Goal: Task Accomplishment & Management: Use online tool/utility

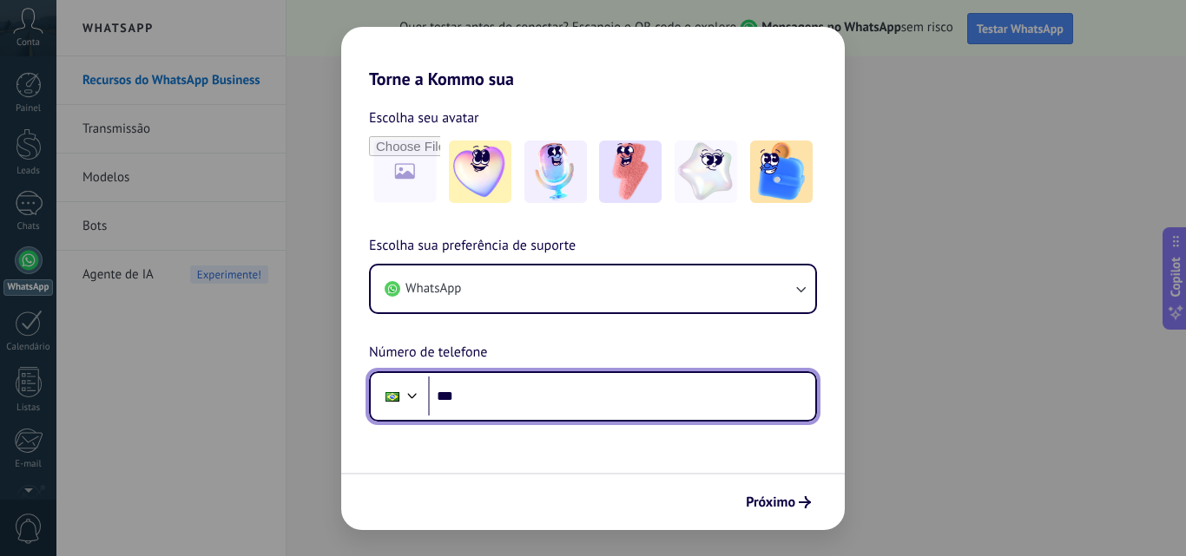
click at [534, 389] on input "***" at bounding box center [621, 397] width 387 height 40
type input "**********"
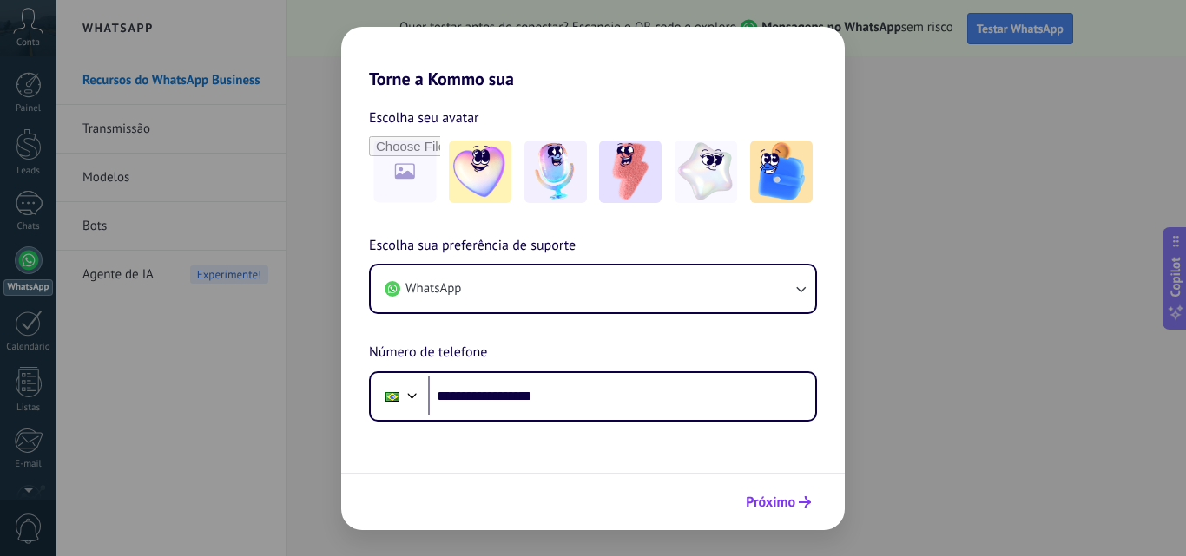
click at [772, 500] on span "Próximo" at bounding box center [770, 503] width 49 height 12
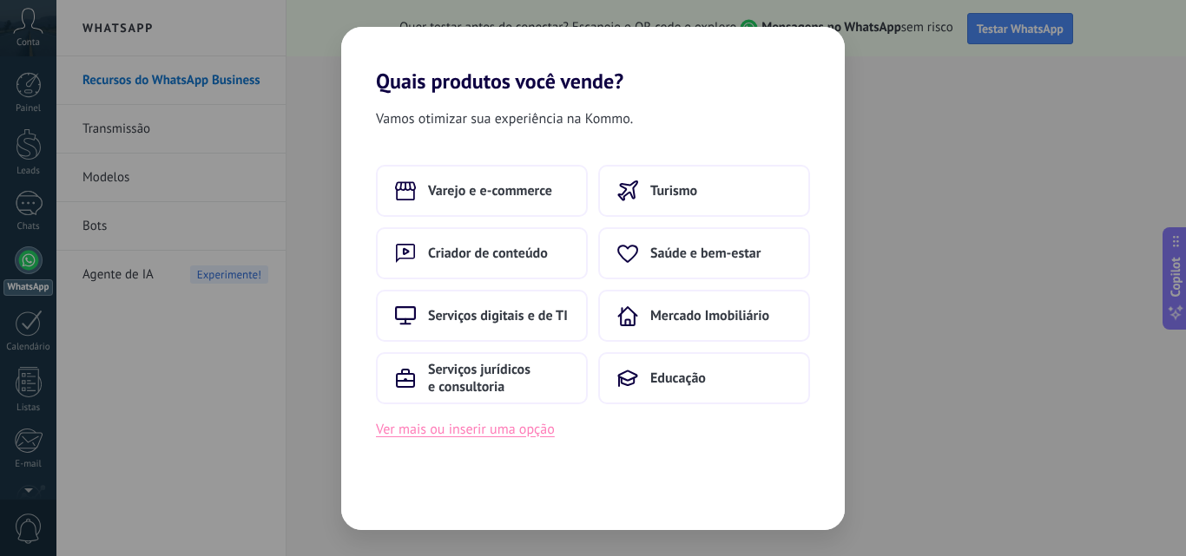
click at [508, 432] on button "Ver mais ou inserir uma opção" at bounding box center [465, 429] width 179 height 23
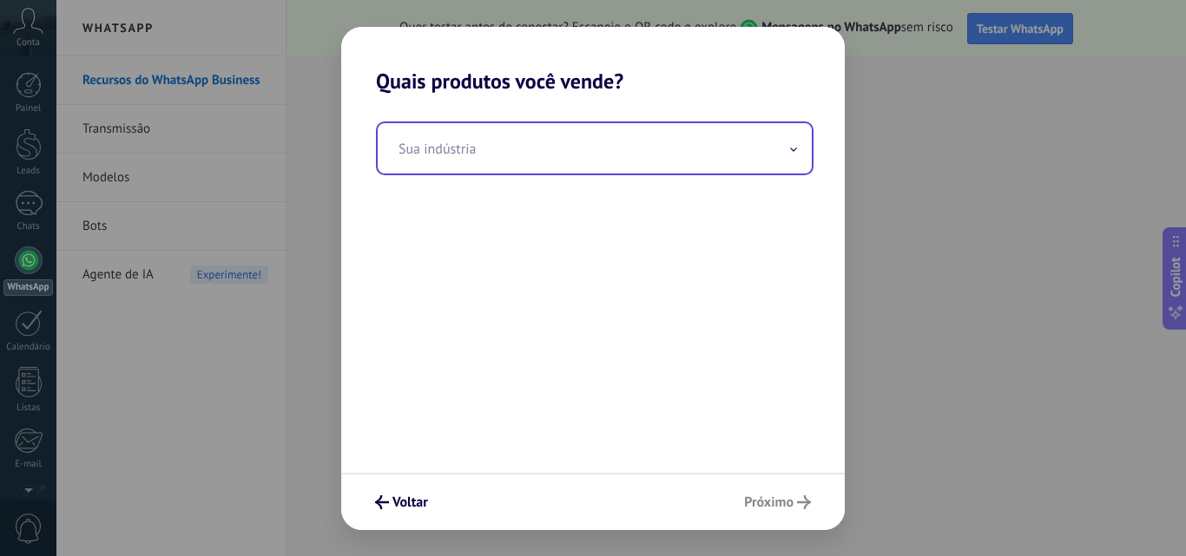
click at [799, 153] on input "text" at bounding box center [595, 148] width 434 height 50
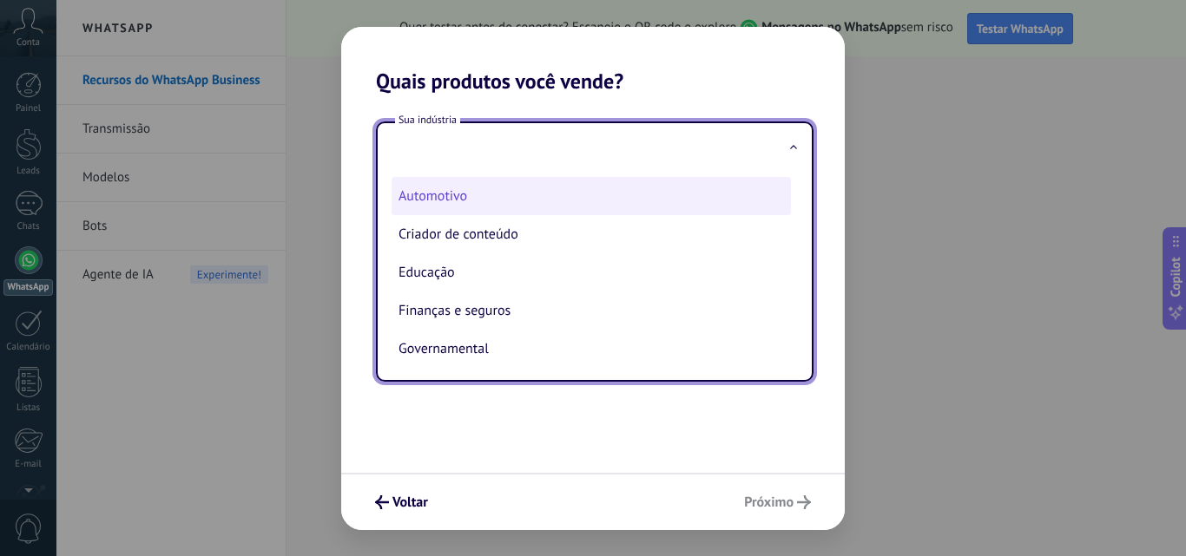
click at [488, 196] on li "Automotivo" at bounding box center [591, 196] width 399 height 38
type input "**********"
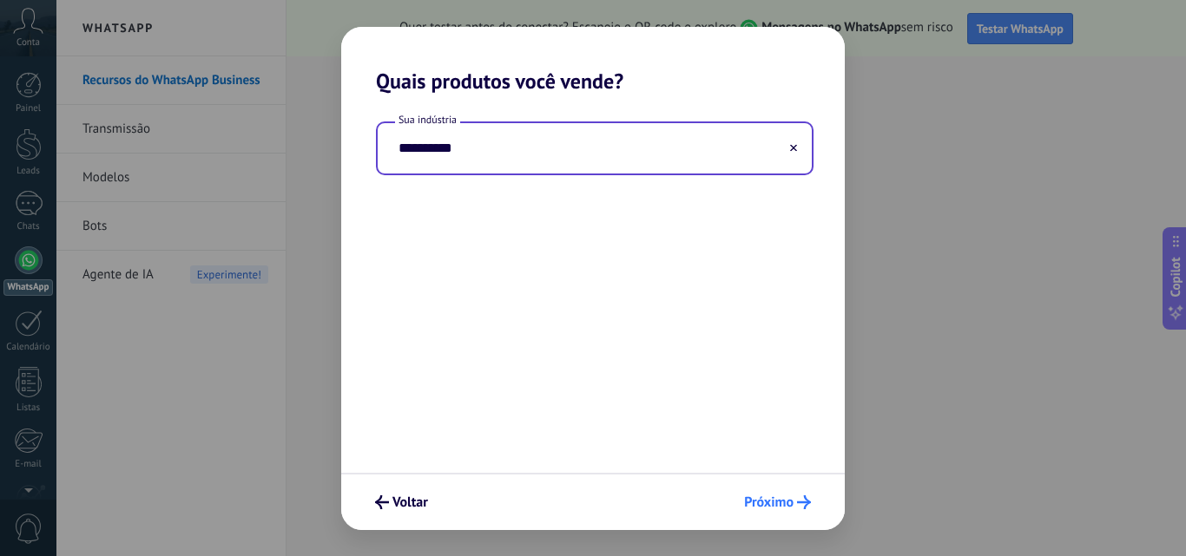
click at [778, 502] on span "Próximo" at bounding box center [768, 503] width 49 height 12
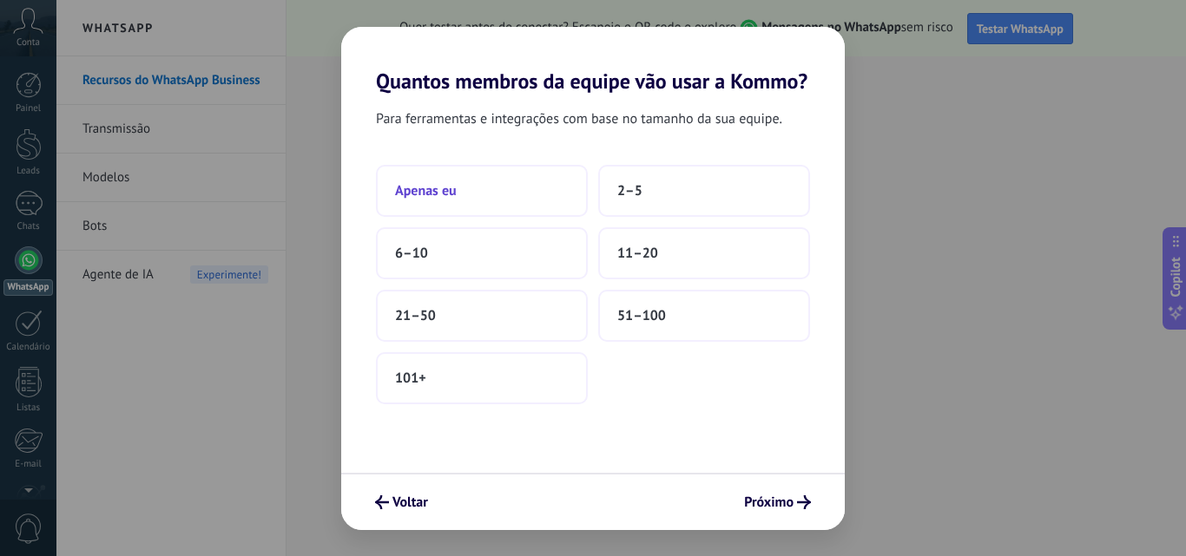
click at [471, 207] on button "Apenas eu" at bounding box center [482, 191] width 212 height 52
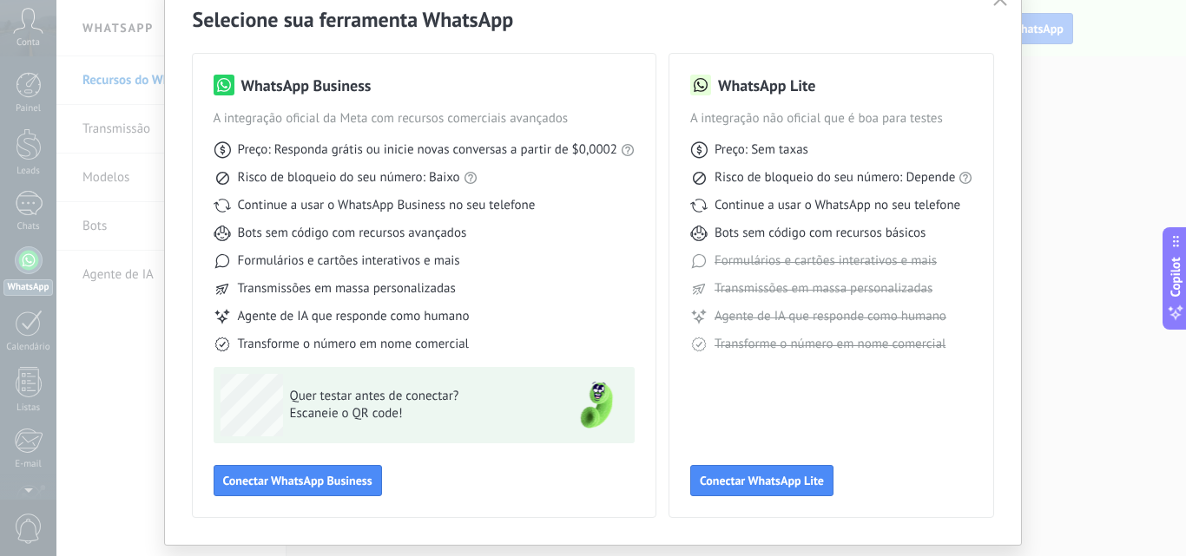
scroll to position [77, 0]
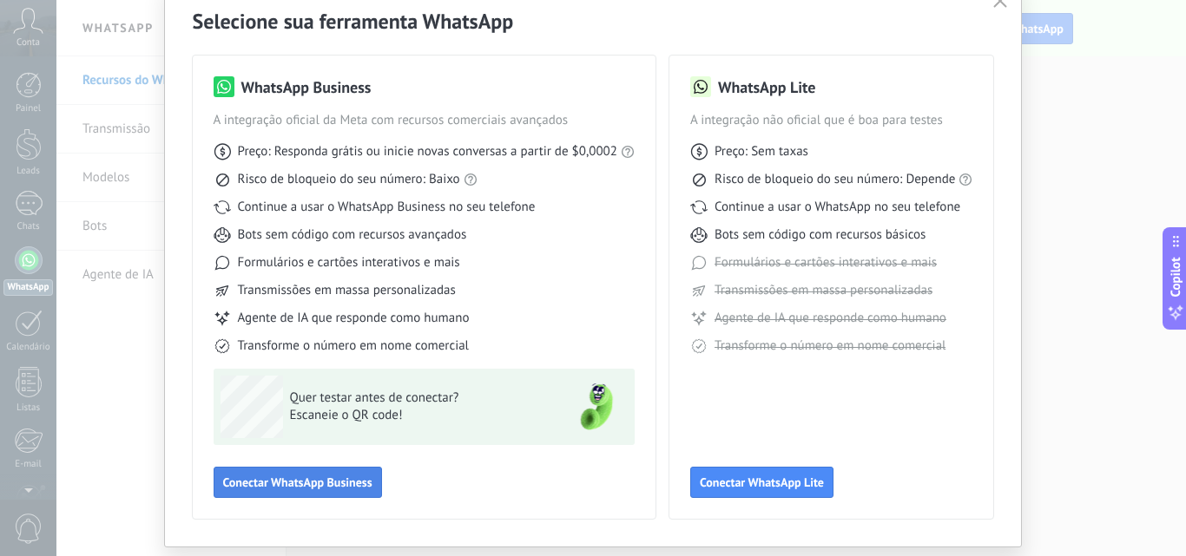
click at [280, 472] on button "Conectar WhatsApp Business" at bounding box center [298, 482] width 168 height 31
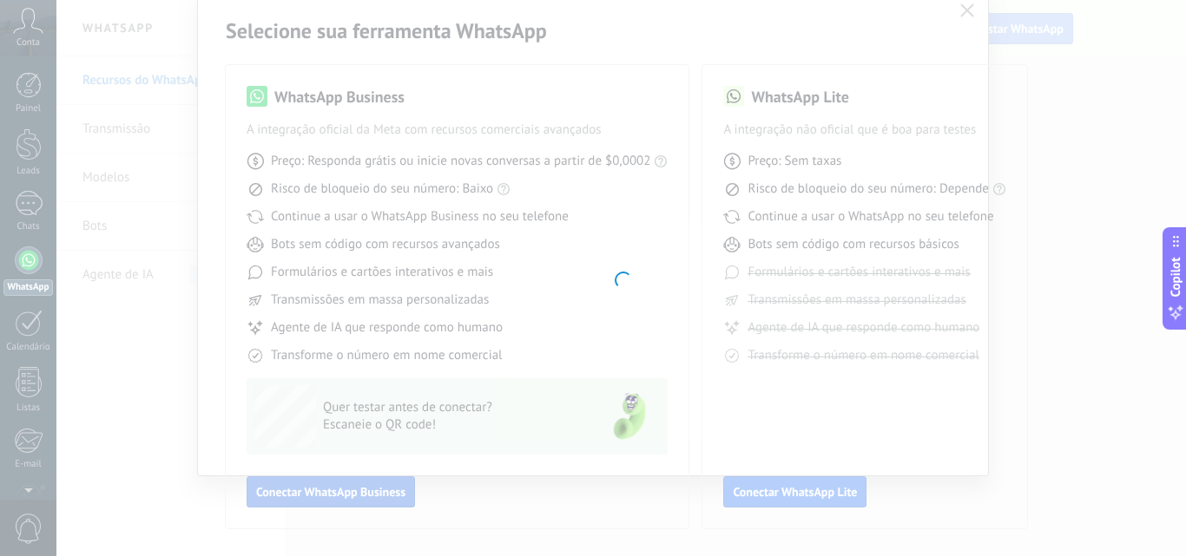
scroll to position [68, 0]
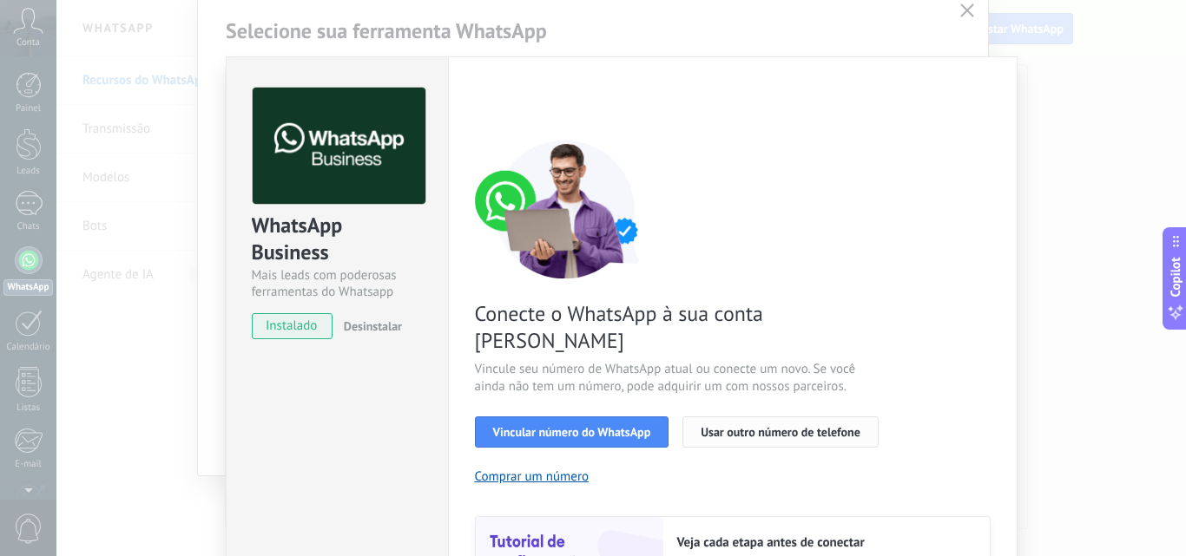
click at [823, 426] on span "Usar outro número de telefone" at bounding box center [781, 432] width 160 height 12
click at [528, 426] on span "Vincular número do WhatsApp" at bounding box center [572, 432] width 158 height 12
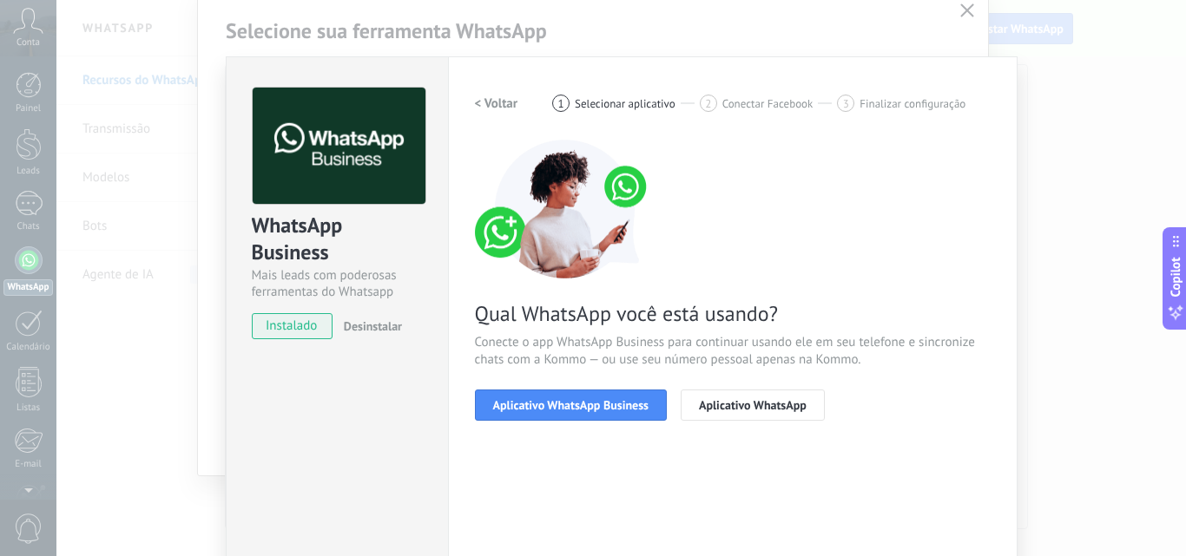
click at [528, 404] on span "Aplicativo WhatsApp Business" at bounding box center [570, 405] width 155 height 12
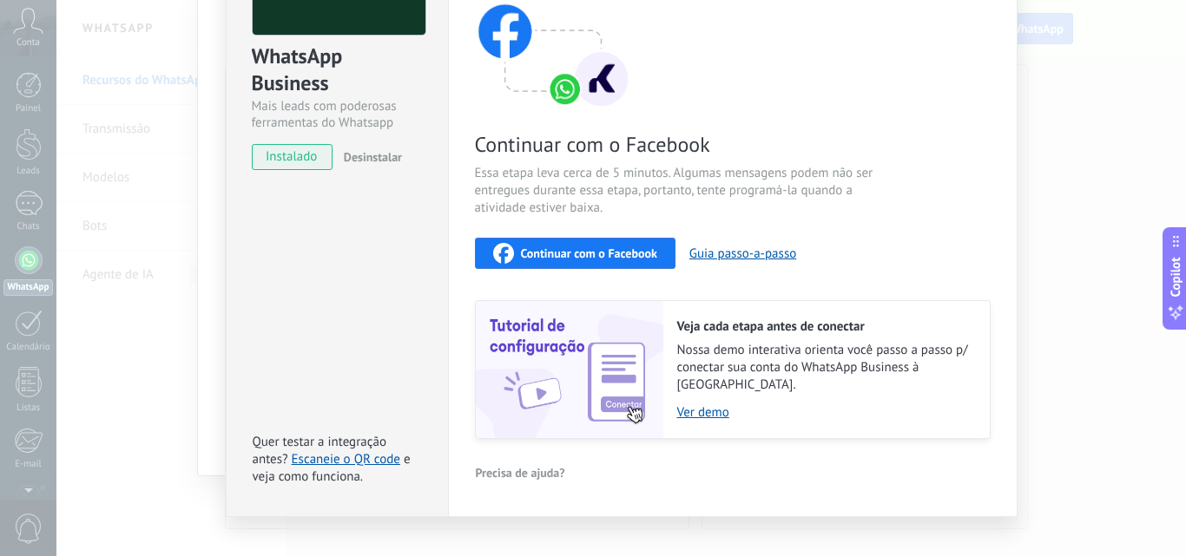
scroll to position [158, 0]
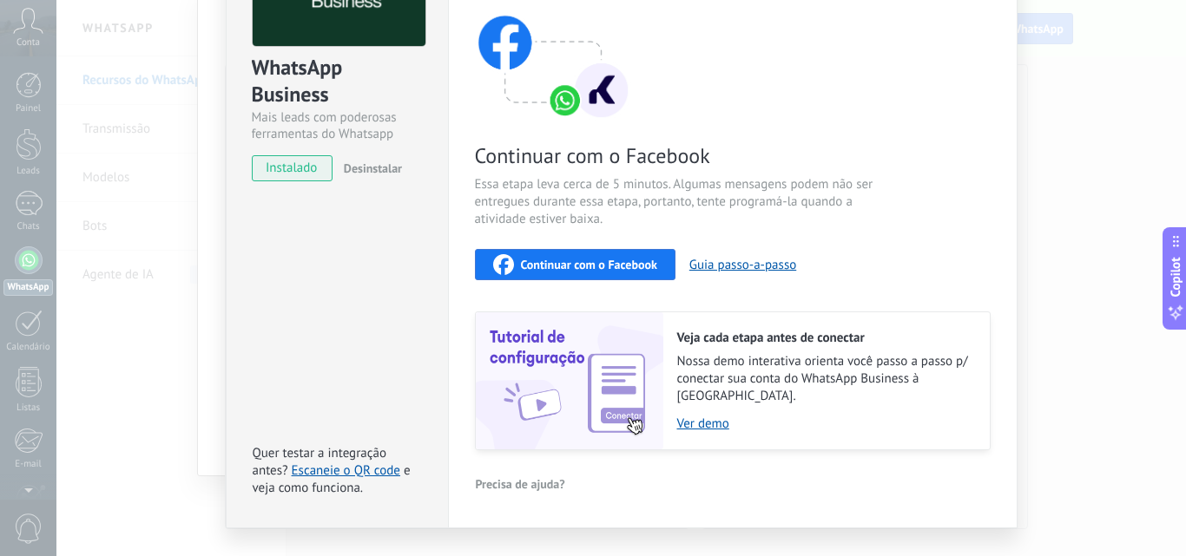
click at [569, 261] on span "Continuar com o Facebook" at bounding box center [589, 265] width 136 height 12
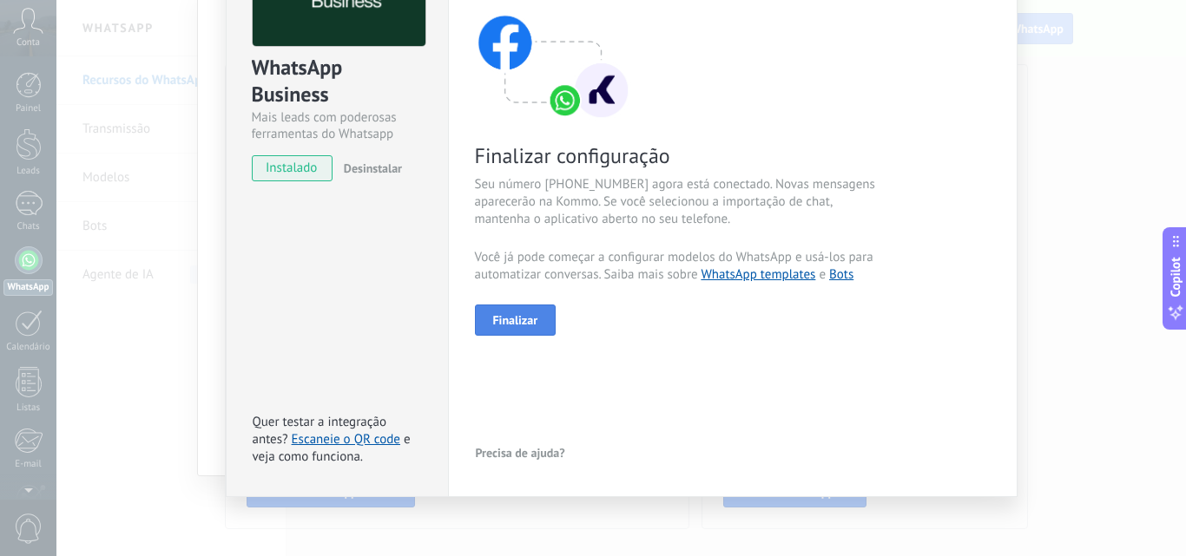
click at [543, 317] on button "Finalizar" at bounding box center [516, 320] width 82 height 31
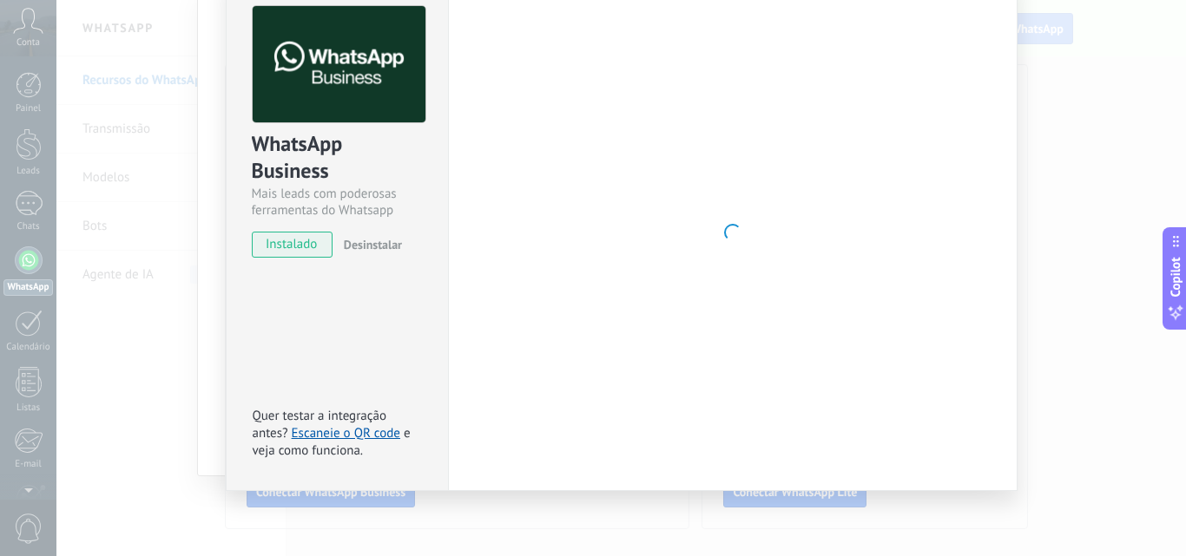
scroll to position [82, 0]
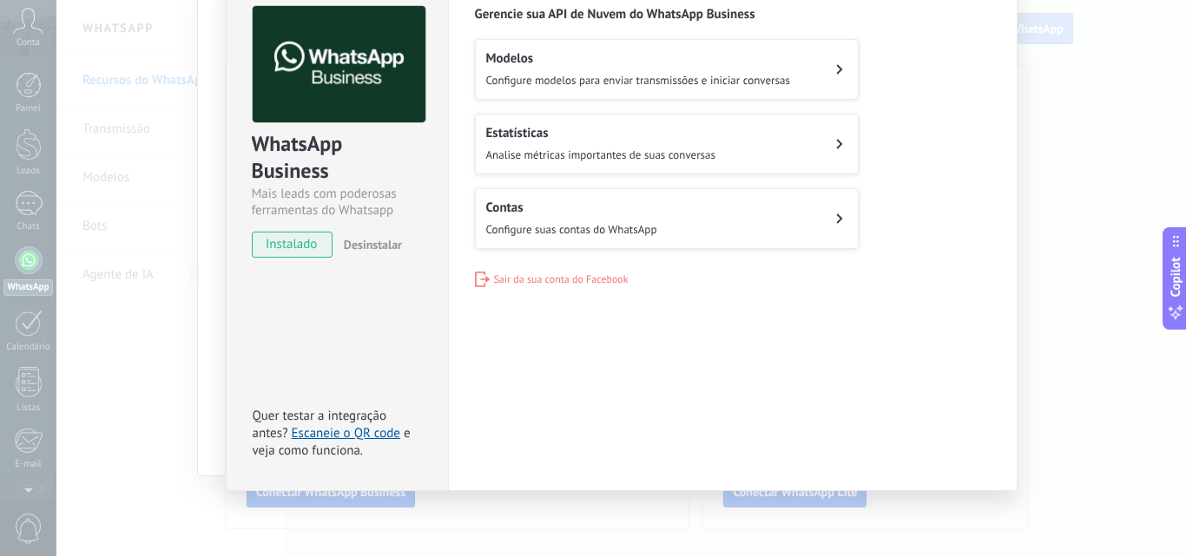
click at [721, 72] on div "Modelos Configure modelos para enviar transmissões e iniciar conversas" at bounding box center [638, 69] width 304 height 38
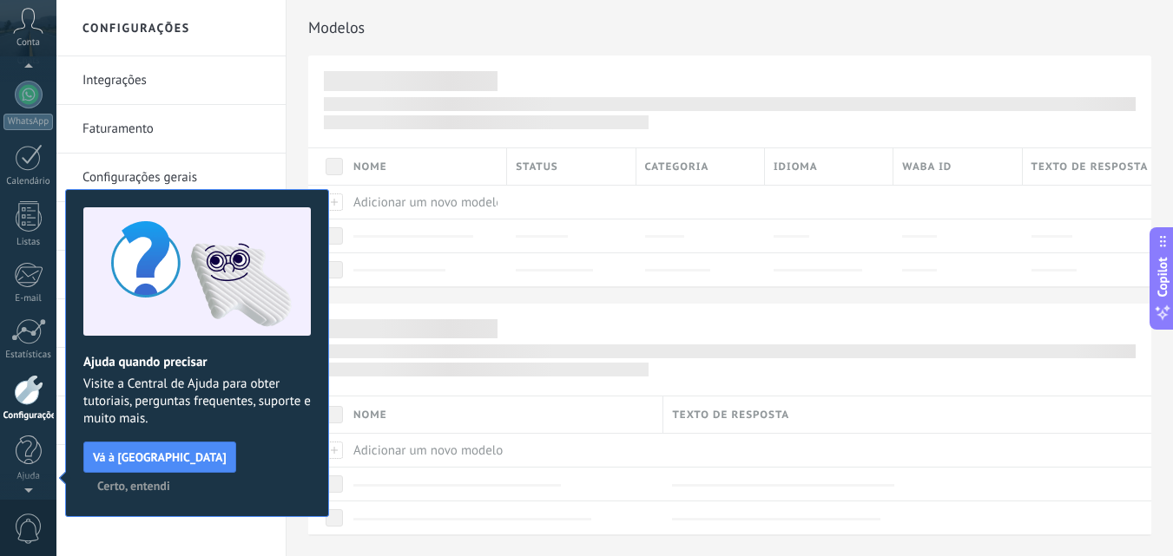
scroll to position [10, 0]
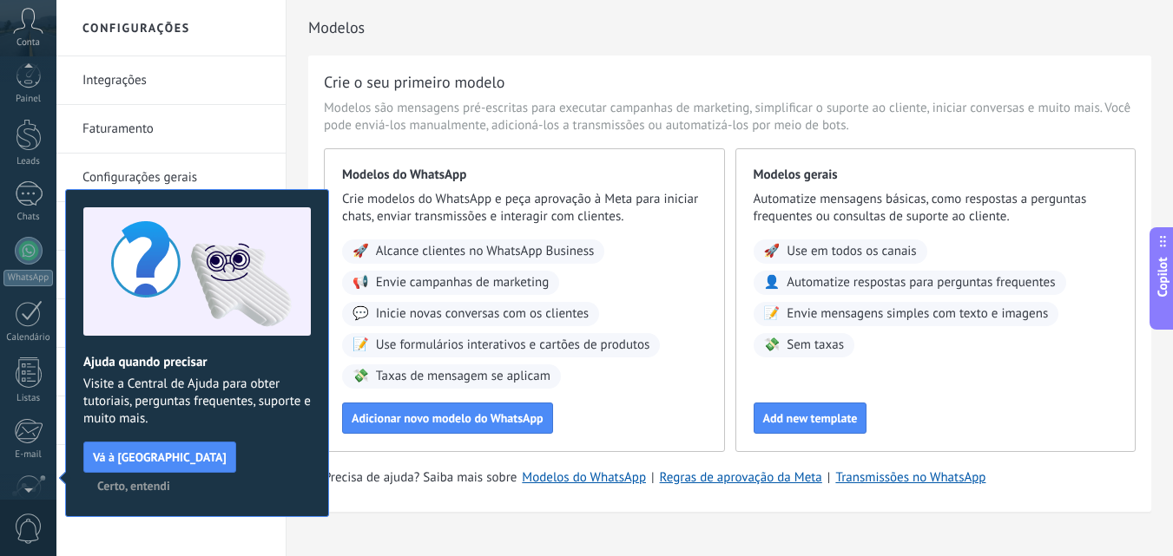
click at [447, 504] on div "Crie o seu primeiro modelo Modelos são mensagens pré-escritas para executar cam…" at bounding box center [729, 284] width 843 height 457
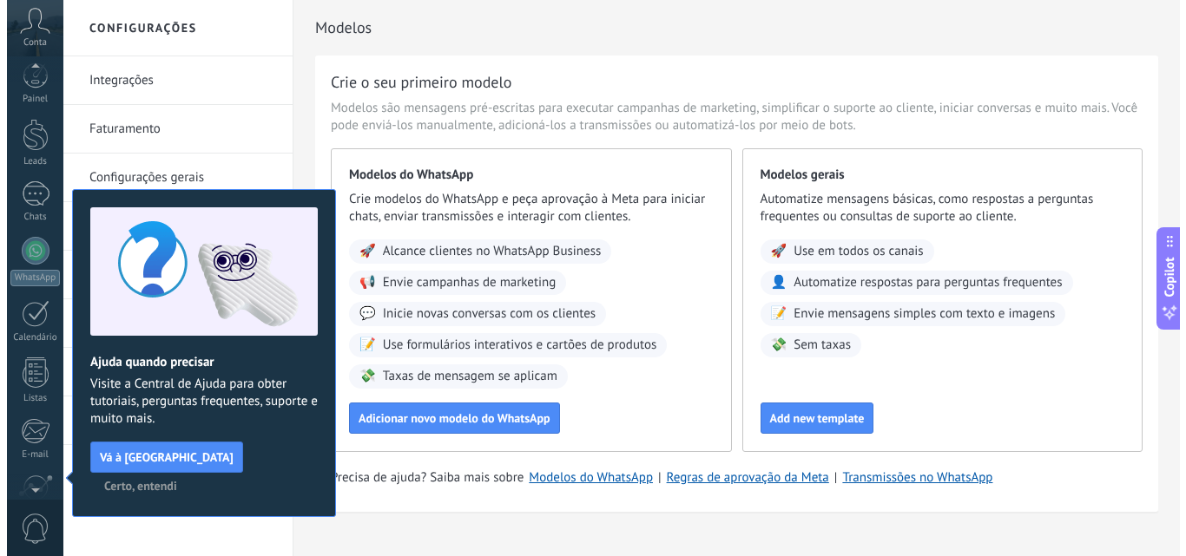
scroll to position [166, 0]
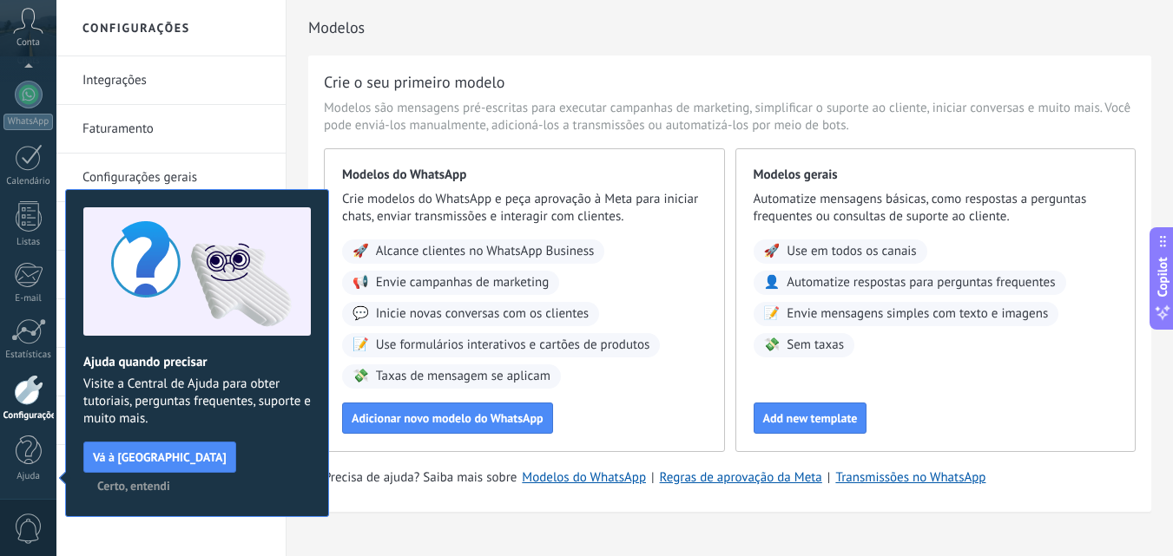
click at [170, 480] on span "Certo, entendi" at bounding box center [133, 486] width 73 height 12
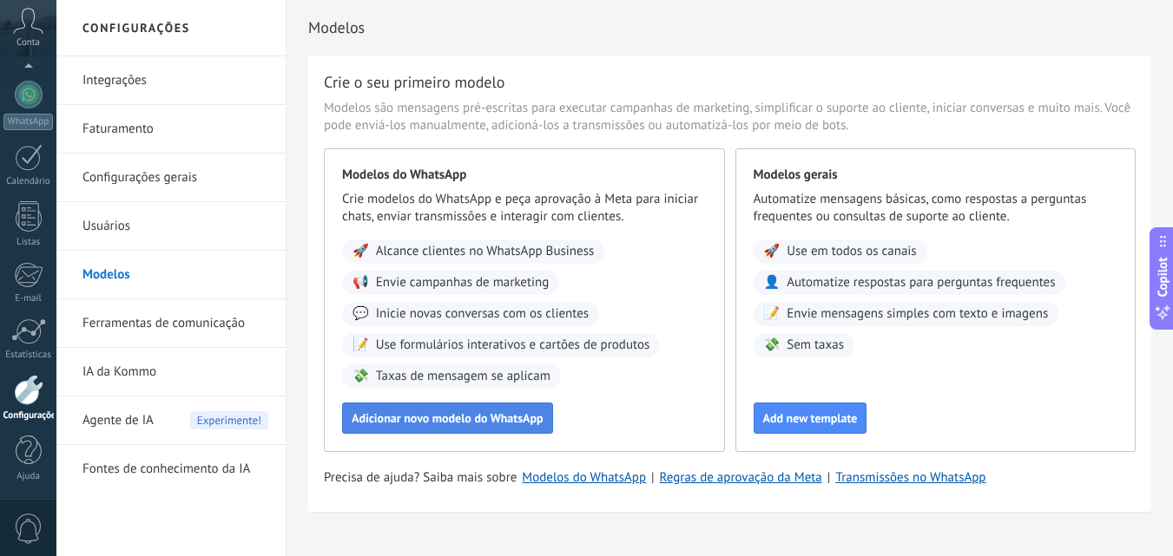
click at [467, 420] on span "Adicionar novo modelo do WhatsApp" at bounding box center [448, 418] width 192 height 12
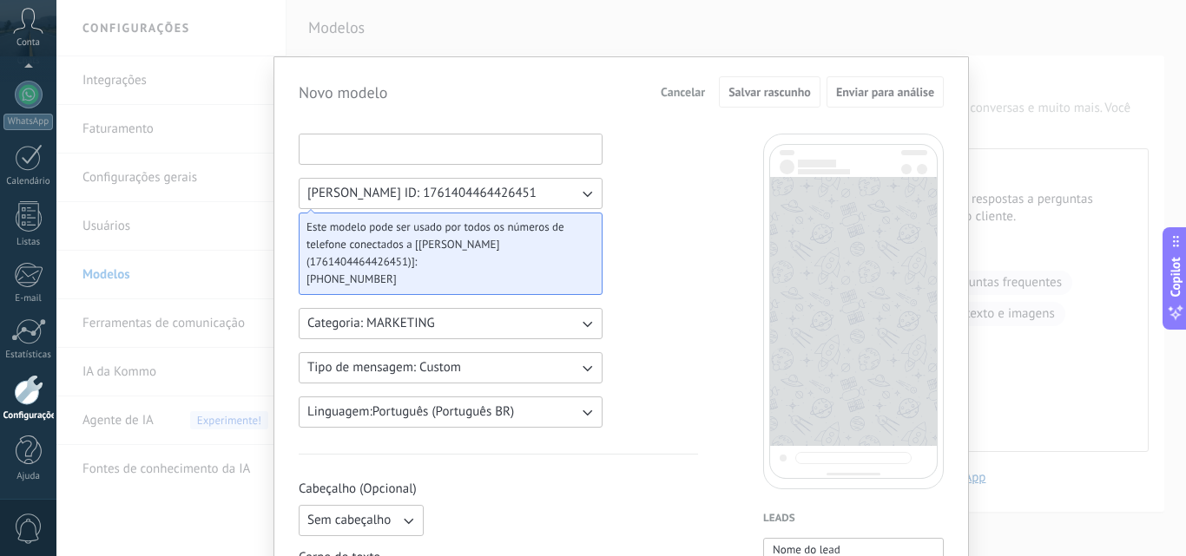
click at [502, 135] on input at bounding box center [451, 149] width 302 height 28
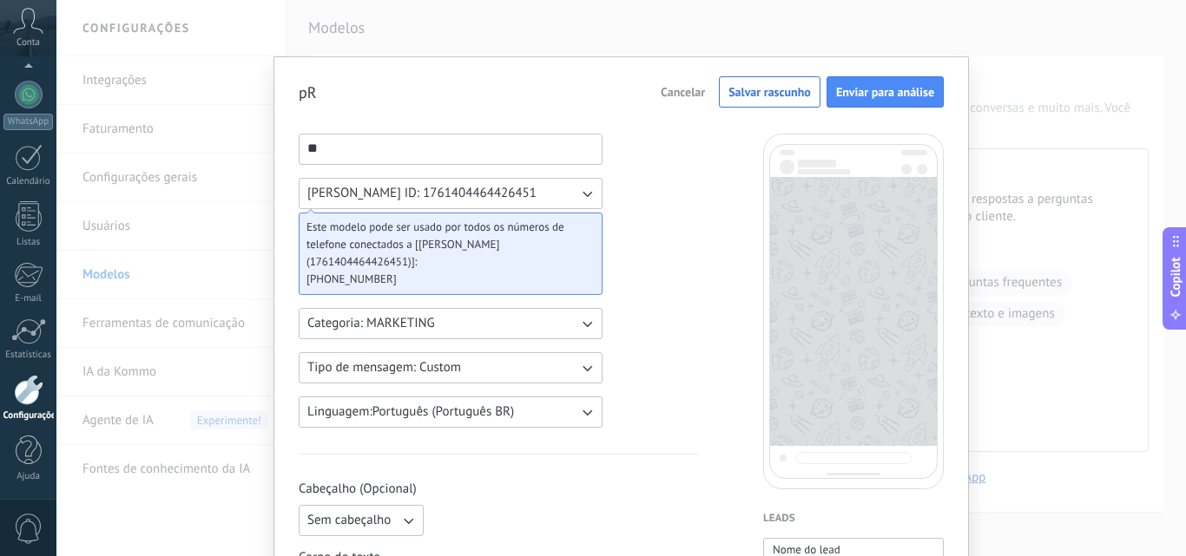
type input "*"
type input "**********"
click at [561, 357] on button "Tipo de mensagem: Custom" at bounding box center [451, 367] width 304 height 31
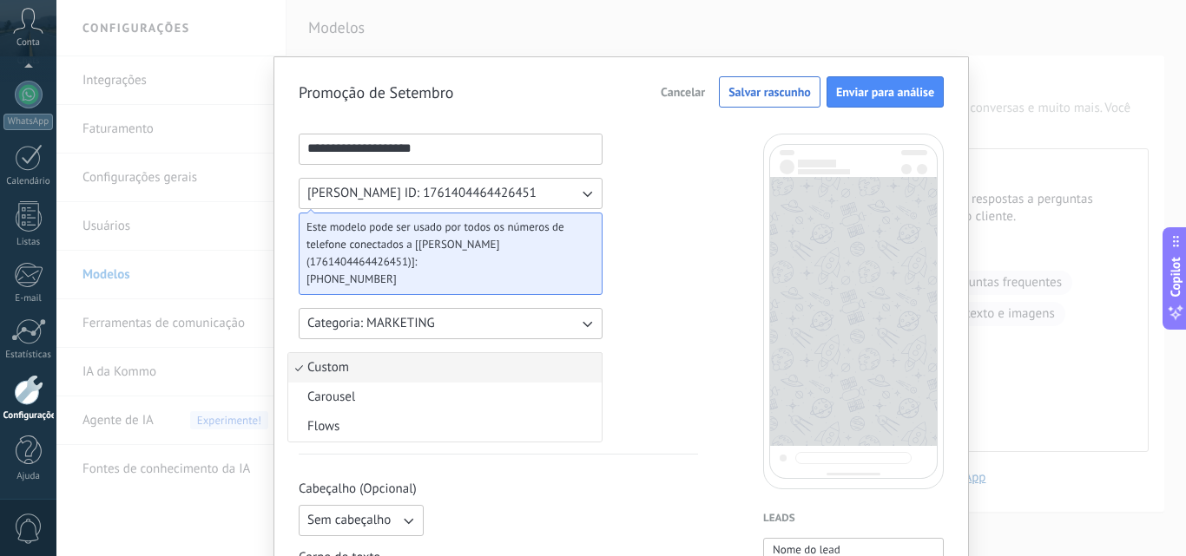
click at [561, 357] on li "Custom" at bounding box center [444, 368] width 313 height 30
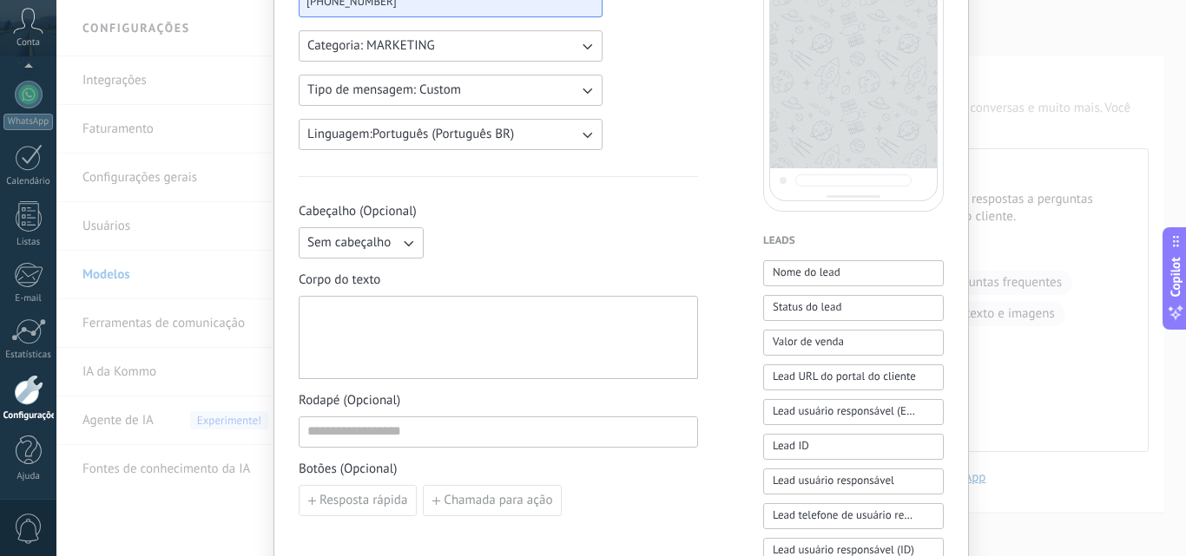
scroll to position [313, 0]
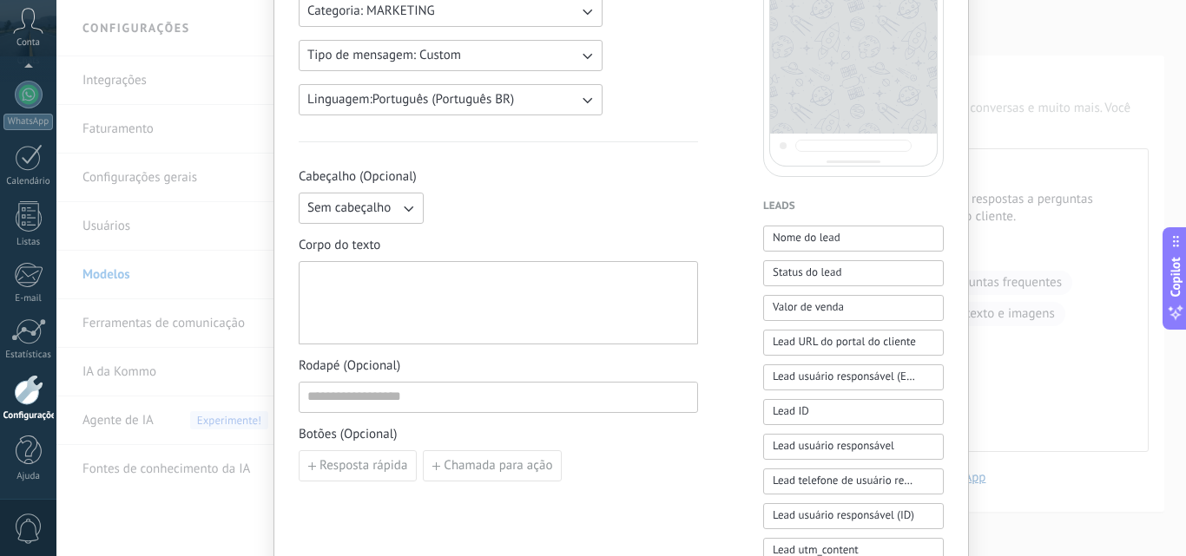
click at [405, 205] on icon "button" at bounding box center [407, 208] width 17 height 17
click at [405, 205] on li "Sem cabeçalho" at bounding box center [355, 209] width 135 height 30
click at [405, 205] on icon "button" at bounding box center [407, 208] width 17 height 17
click at [403, 265] on span "Imagem ou arquivo" at bounding box center [361, 267] width 108 height 17
click at [477, 204] on label "Imagem ou arquivo" at bounding box center [515, 208] width 169 height 31
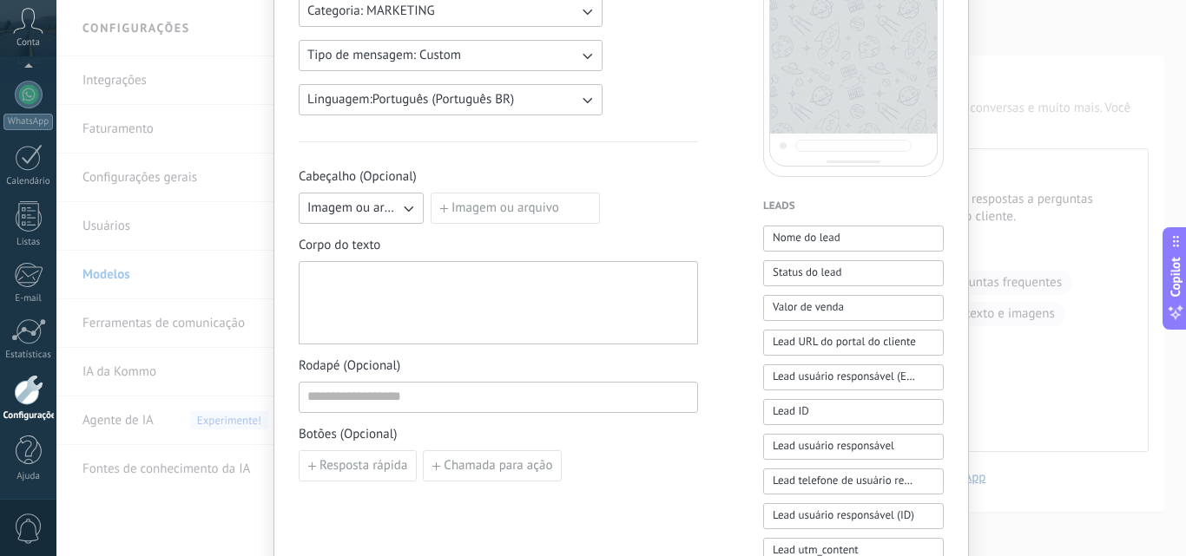
click at [431, 193] on input "Imagem ou arquivo" at bounding box center [431, 193] width 0 height 0
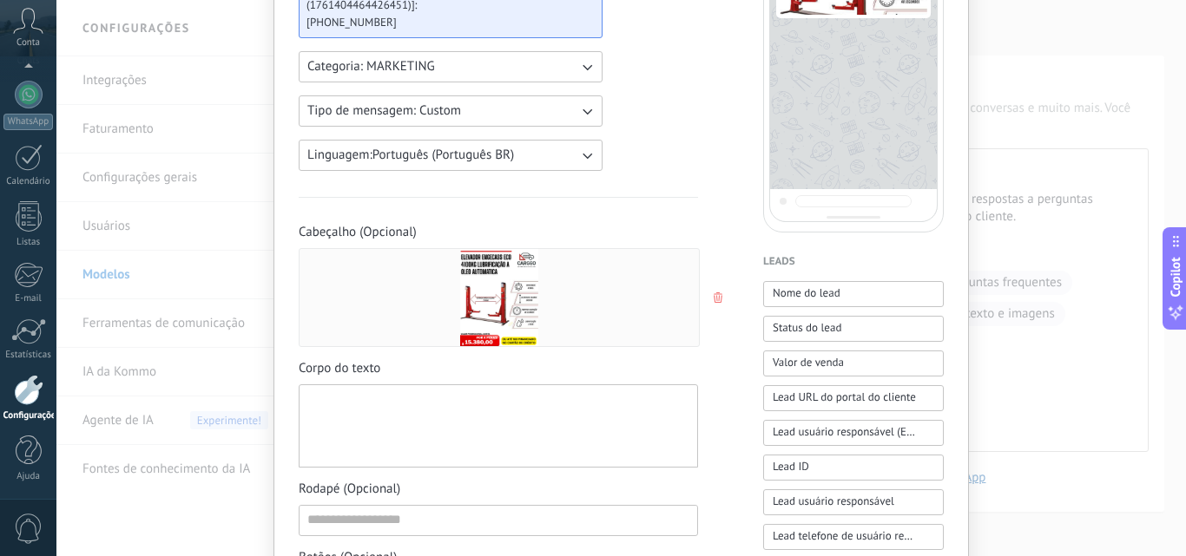
scroll to position [260, 0]
click at [714, 293] on icon "button" at bounding box center [718, 295] width 9 height 10
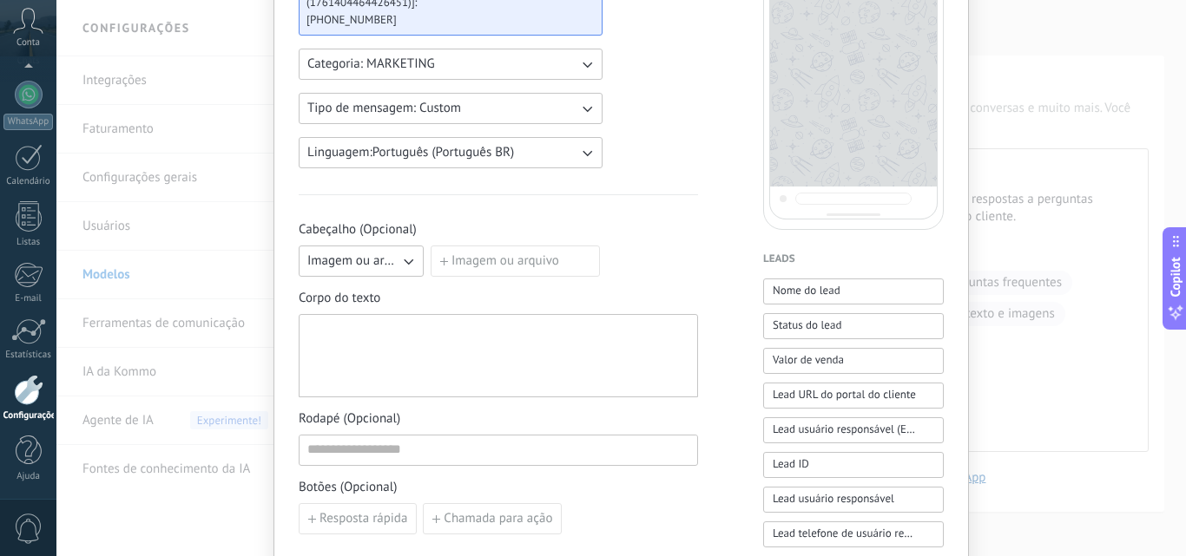
click at [514, 269] on label "Imagem ou arquivo" at bounding box center [515, 261] width 169 height 31
click at [431, 246] on input "Imagem ou arquivo" at bounding box center [431, 246] width 0 height 0
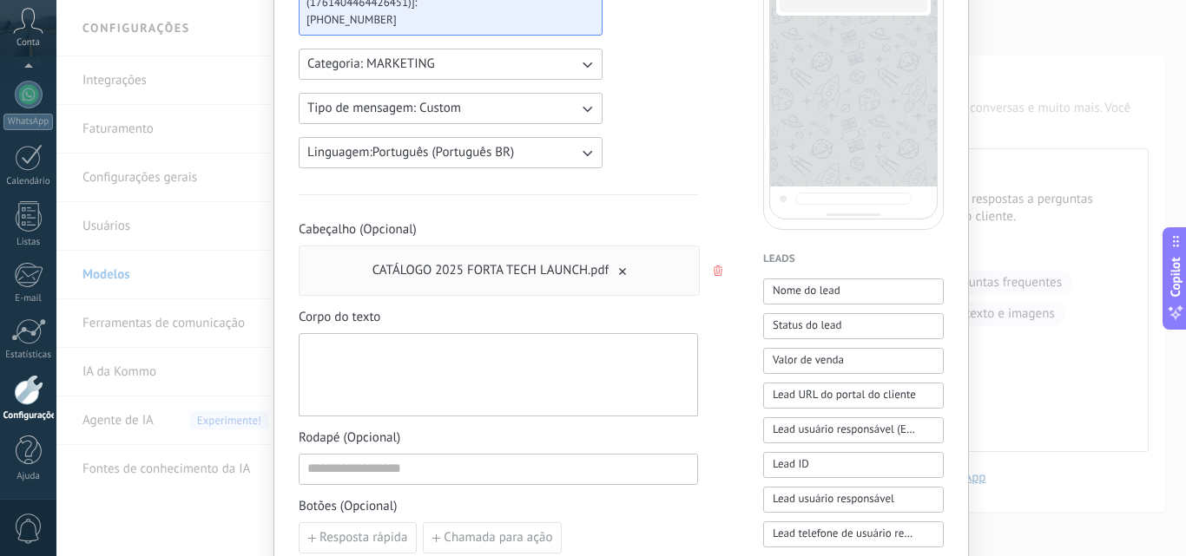
click at [438, 370] on div at bounding box center [498, 375] width 382 height 69
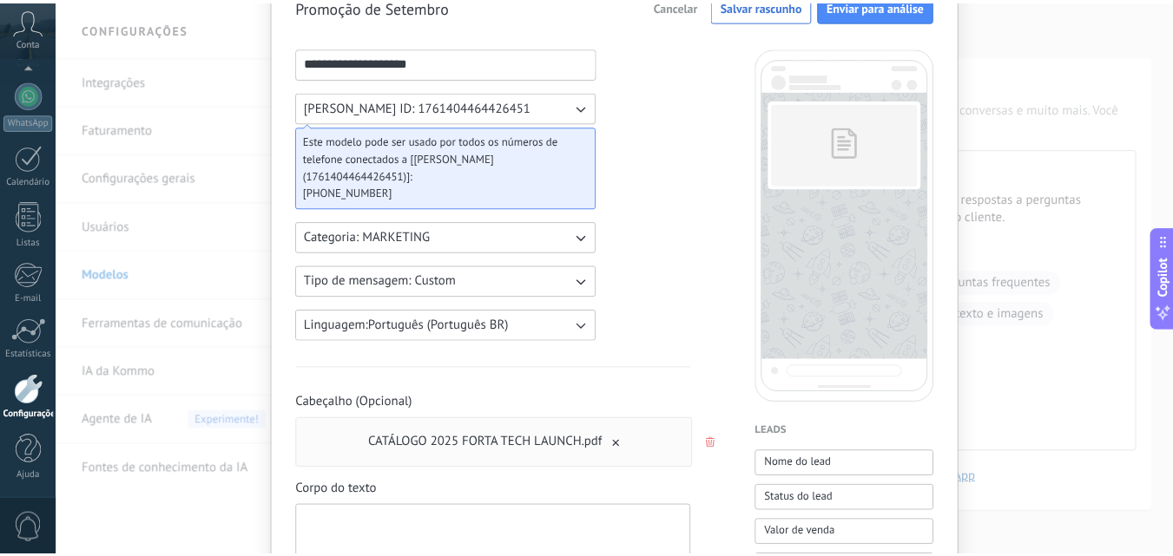
scroll to position [0, 0]
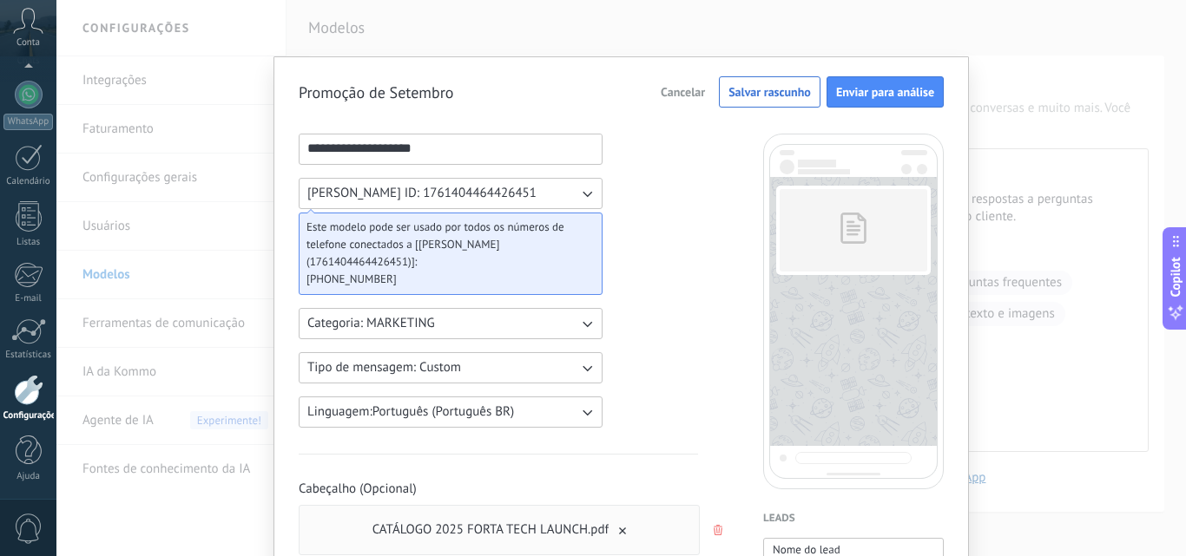
click at [690, 96] on span "Cancelar" at bounding box center [683, 92] width 44 height 12
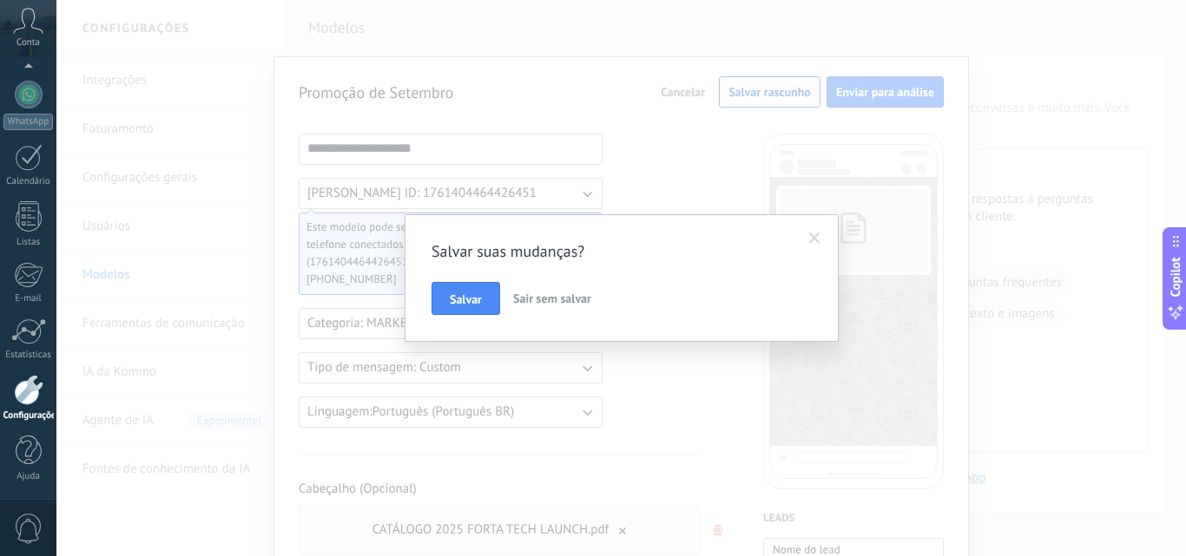
click at [537, 305] on span "Sair sem salvar" at bounding box center [552, 299] width 78 height 16
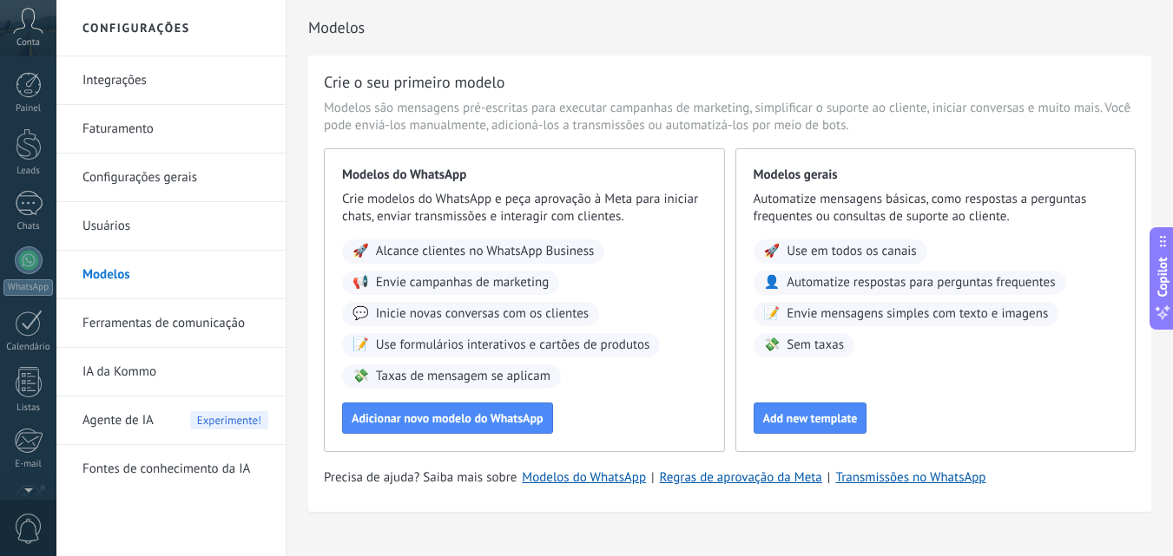
click at [28, 61] on div "© 2025 Todos direitos reservados | Termos de uso Fale Conosco Conta Cargeo Equi…" at bounding box center [28, 278] width 56 height 556
click at [19, 257] on div at bounding box center [29, 261] width 28 height 28
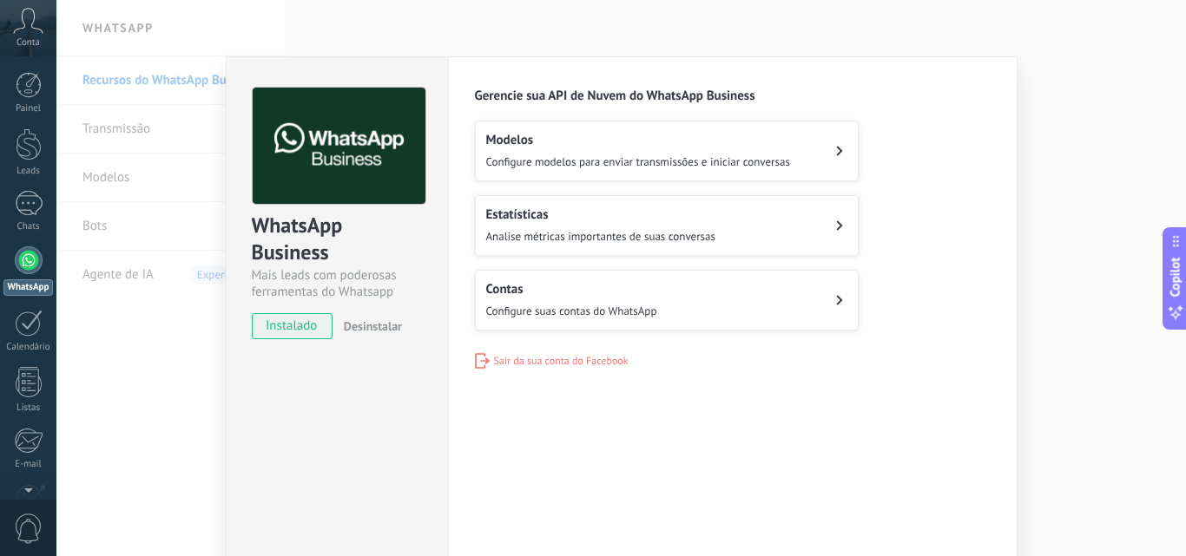
click at [590, 282] on h2 "Contas" at bounding box center [571, 289] width 171 height 16
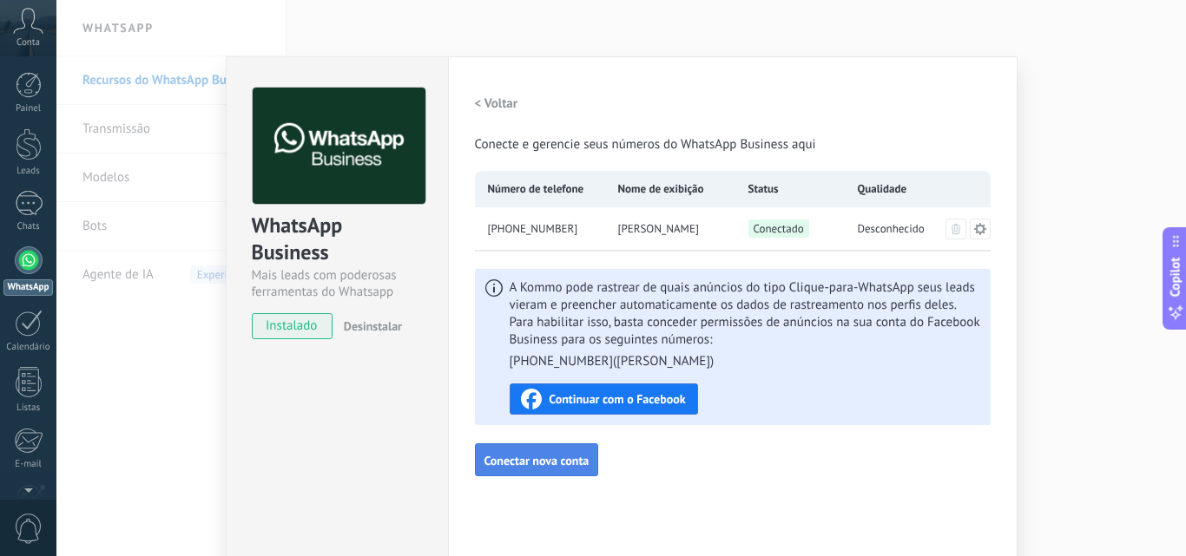
click at [536, 457] on span "Conectar nova conta" at bounding box center [536, 461] width 105 height 12
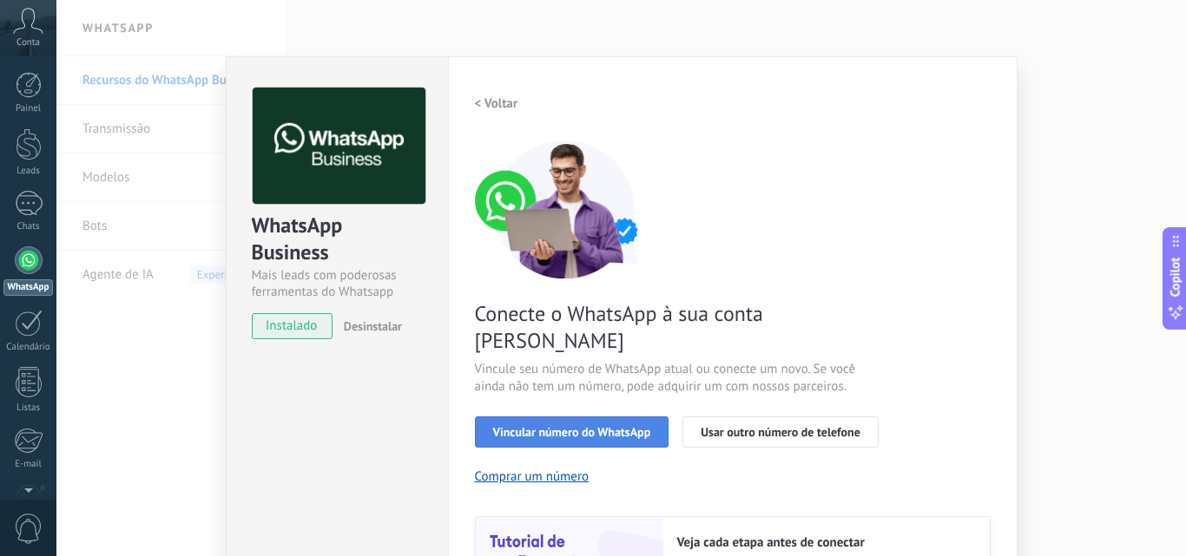
click at [631, 426] on span "Vincular número do WhatsApp" at bounding box center [572, 432] width 158 height 12
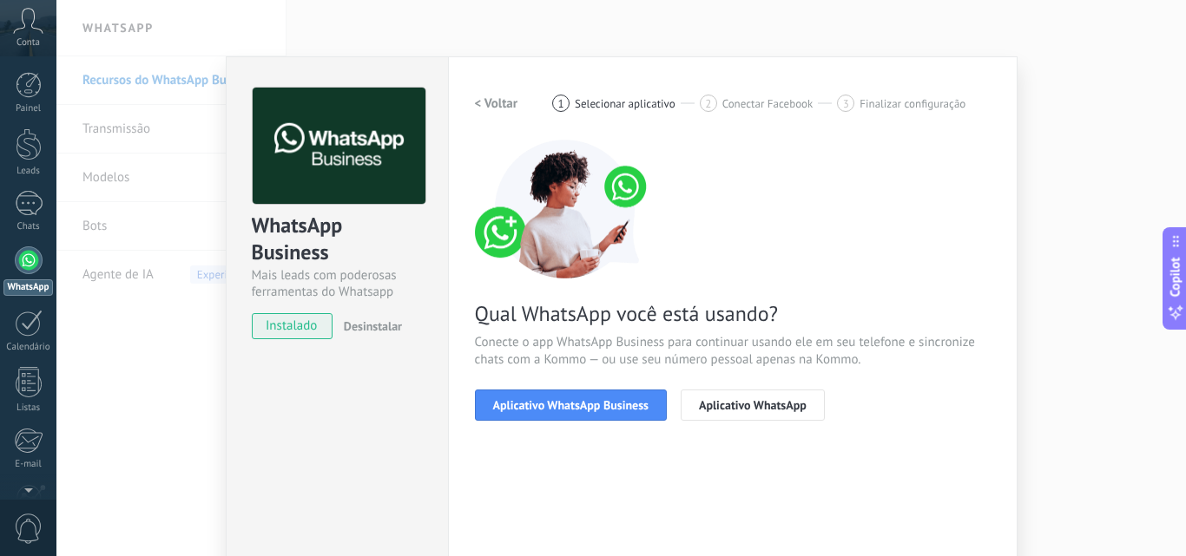
click at [631, 405] on span "Aplicativo WhatsApp Business" at bounding box center [570, 405] width 155 height 12
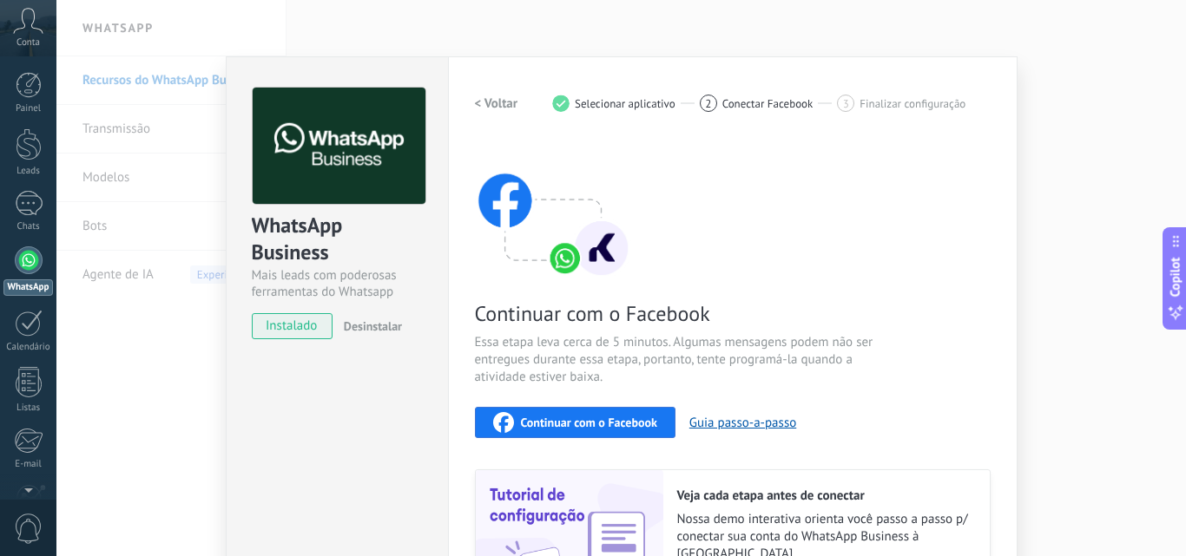
click at [619, 412] on div "Continuar com o Facebook" at bounding box center [575, 422] width 164 height 21
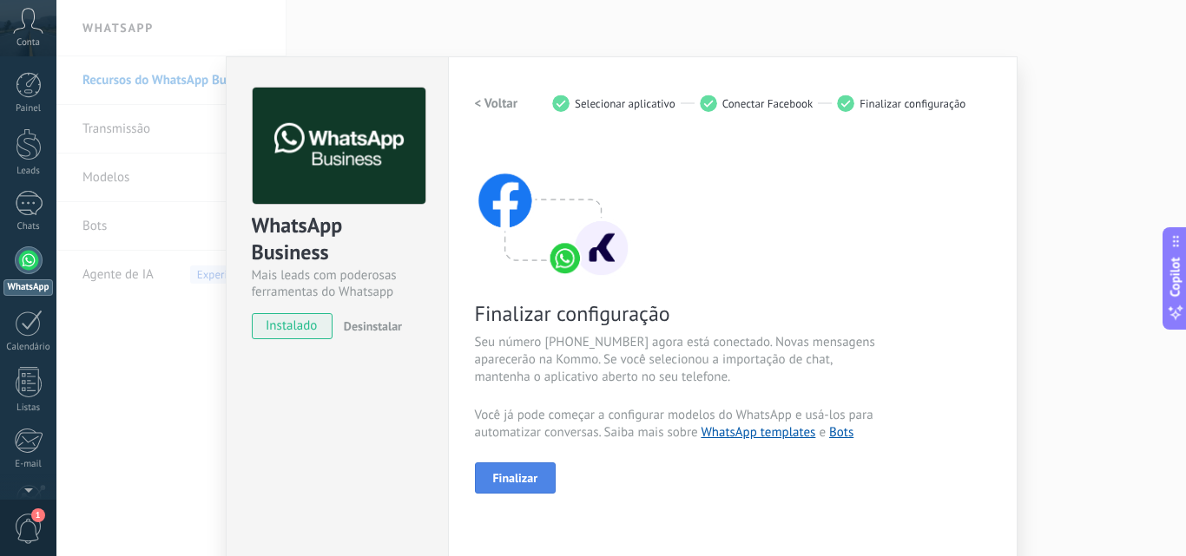
click at [527, 472] on span "Finalizar" at bounding box center [515, 478] width 45 height 12
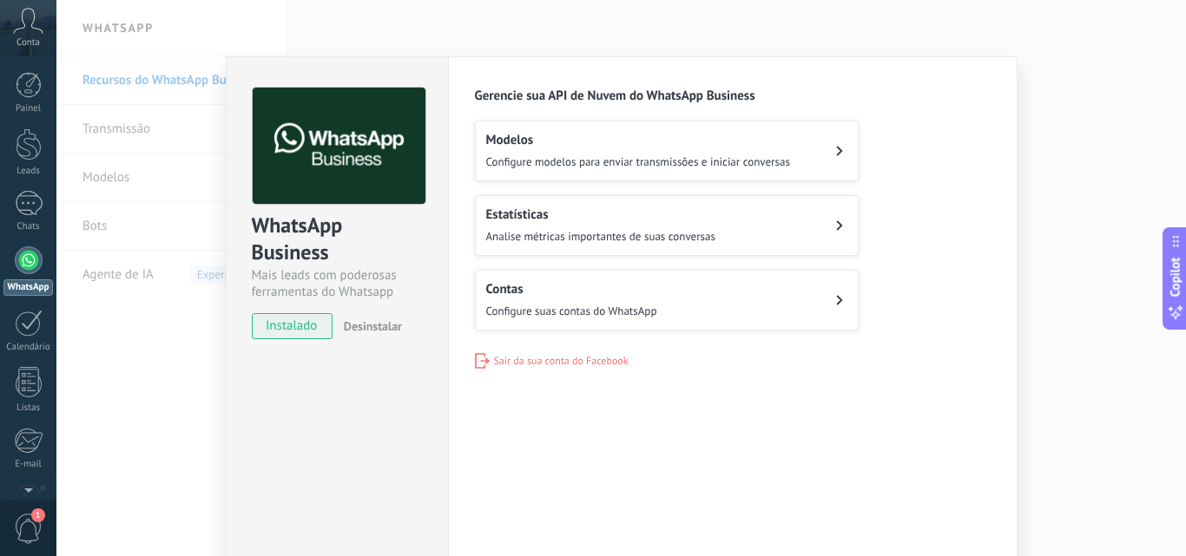
click at [780, 289] on button "Contas Configure suas contas do WhatsApp" at bounding box center [667, 300] width 384 height 61
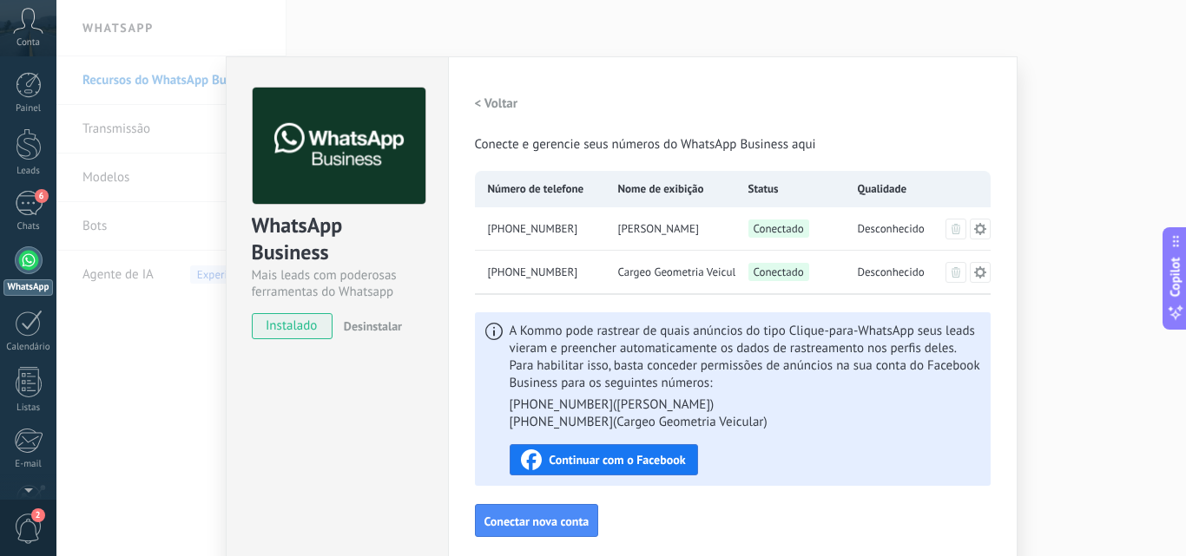
click at [480, 93] on button "< Voltar" at bounding box center [496, 103] width 43 height 31
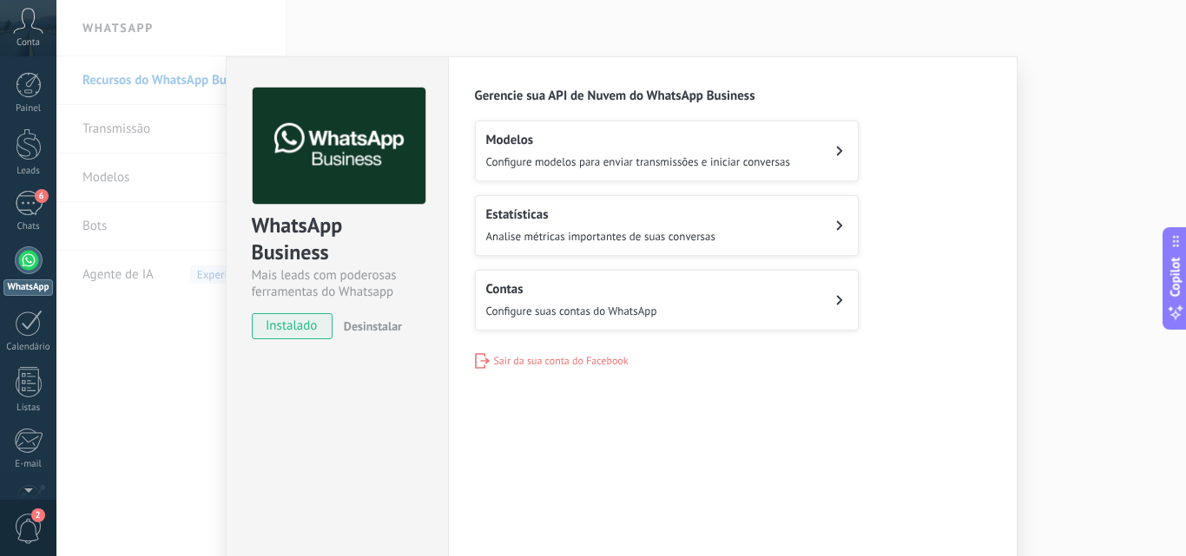
click at [787, 299] on button "Contas Configure suas contas do WhatsApp" at bounding box center [667, 300] width 384 height 61
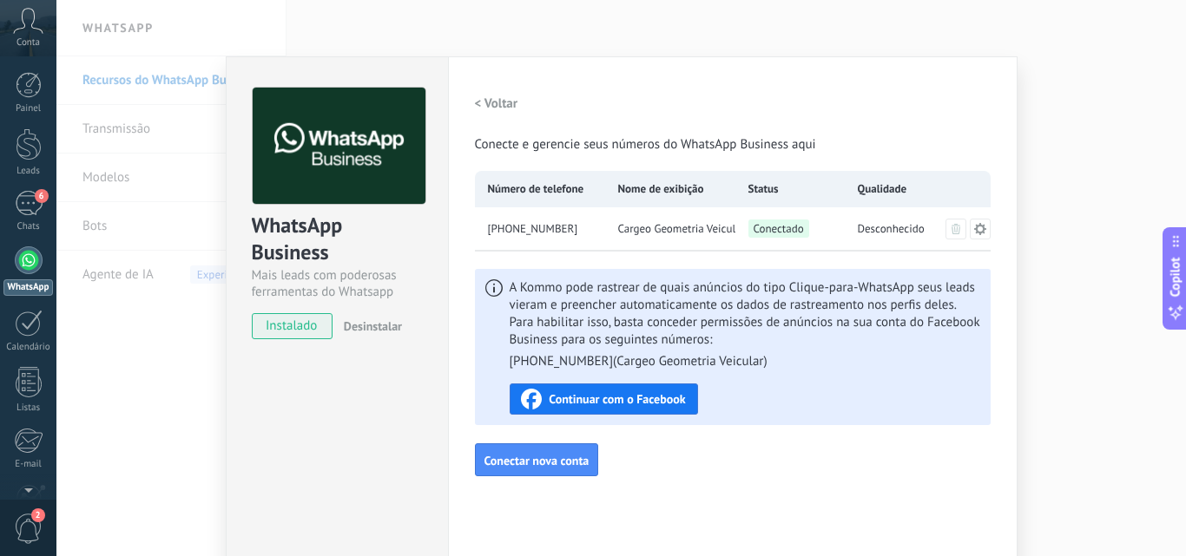
click at [637, 398] on span "Continuar com o Facebook" at bounding box center [617, 399] width 136 height 12
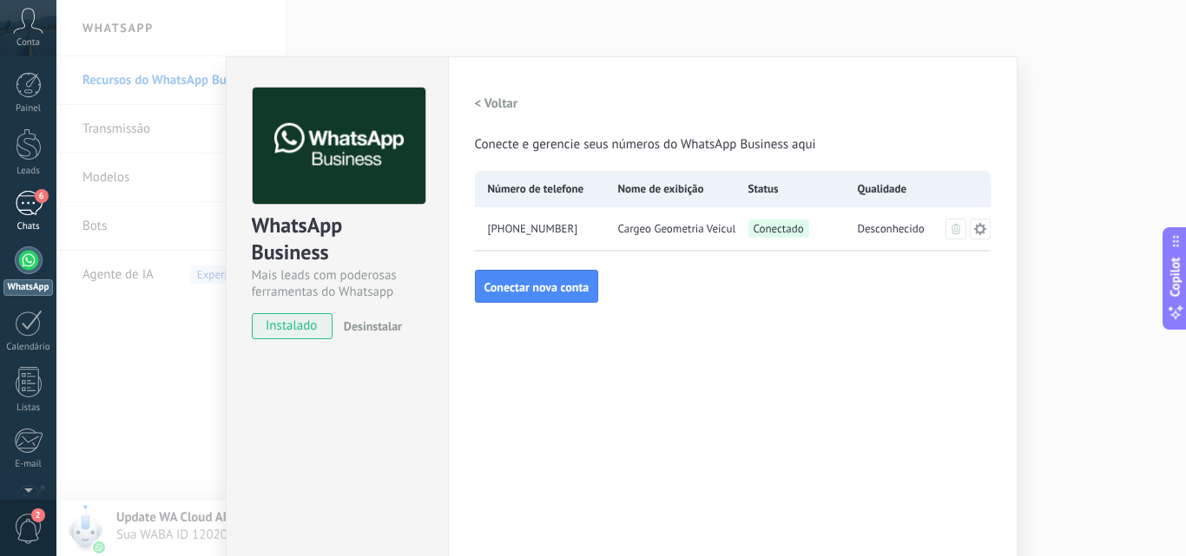
click at [32, 198] on div "6" at bounding box center [29, 203] width 28 height 25
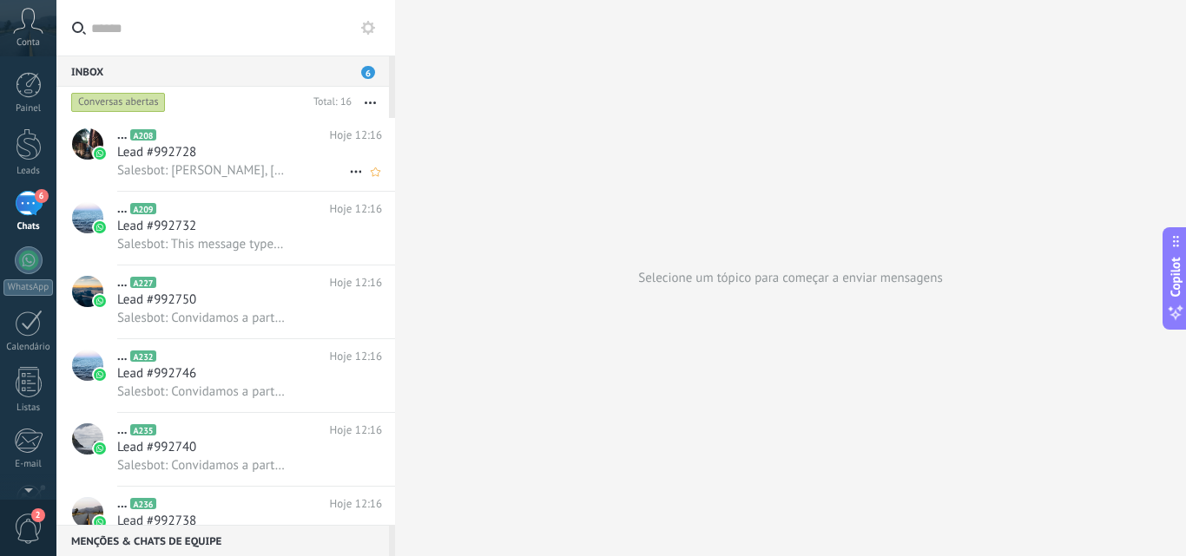
click at [281, 154] on div "Lead #992728" at bounding box center [249, 152] width 265 height 17
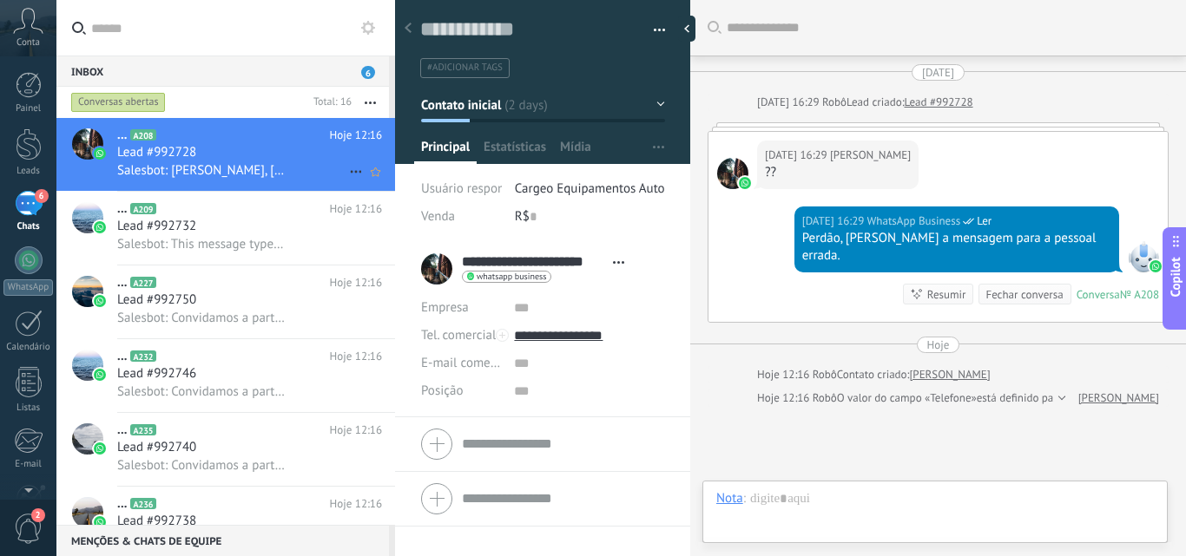
scroll to position [136, 0]
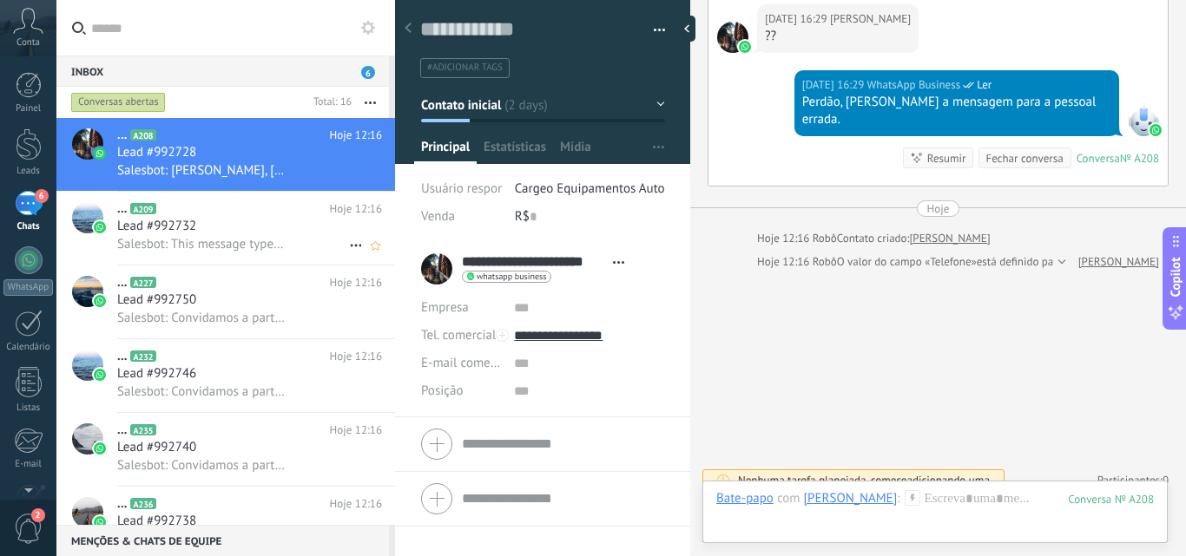
click at [237, 227] on div "Lead #992732" at bounding box center [249, 226] width 265 height 17
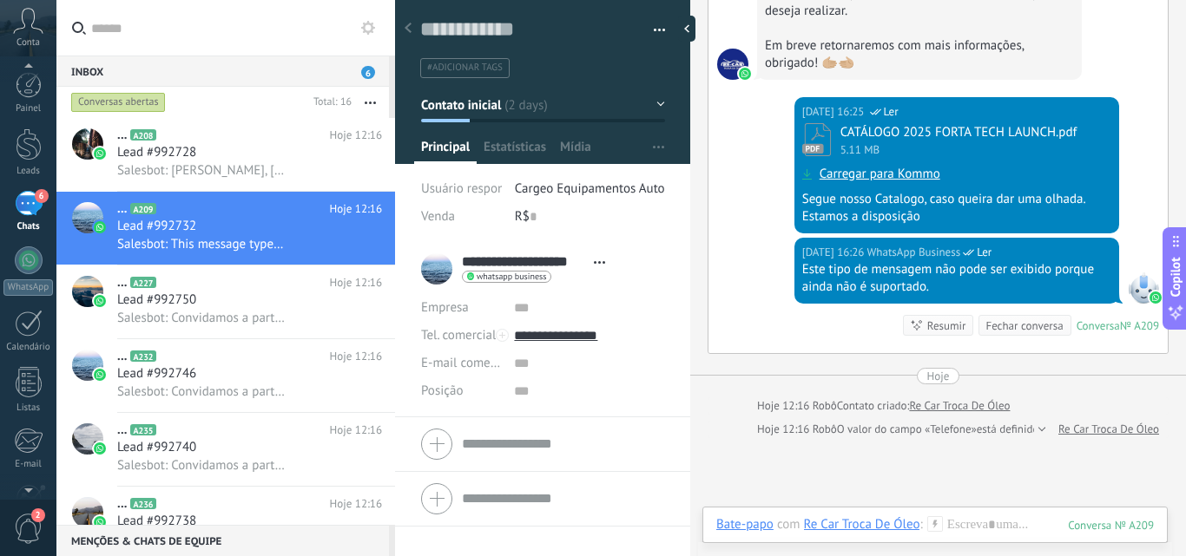
scroll to position [18, 0]
click at [33, 526] on span "2" at bounding box center [29, 529] width 30 height 30
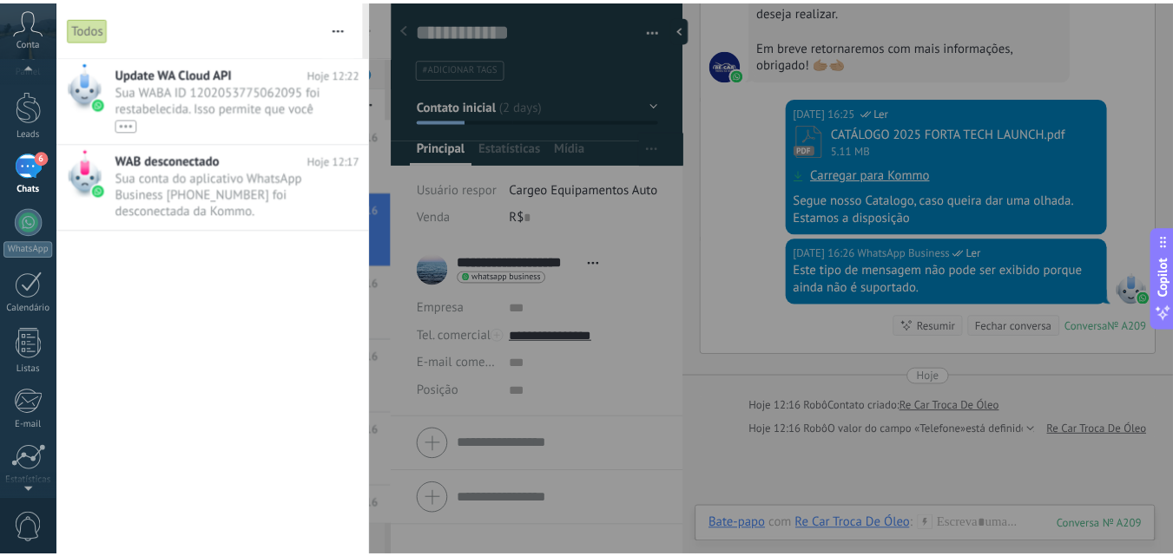
scroll to position [0, 0]
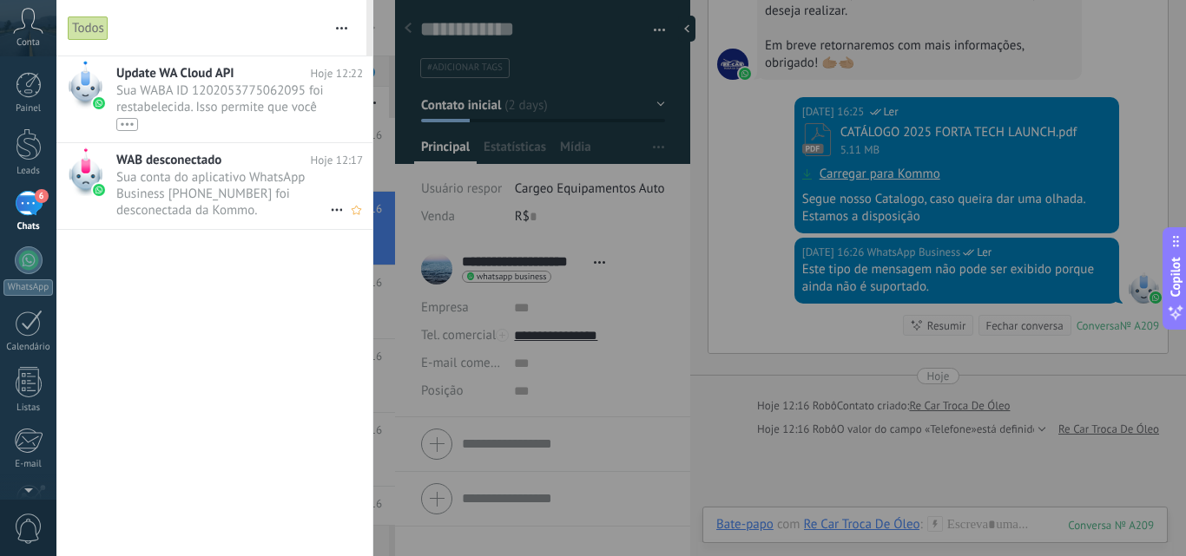
click at [234, 184] on span "Sua conta do aplicativo WhatsApp Business [PHONE_NUMBER] foi desconectada da Ko…" at bounding box center [223, 193] width 214 height 49
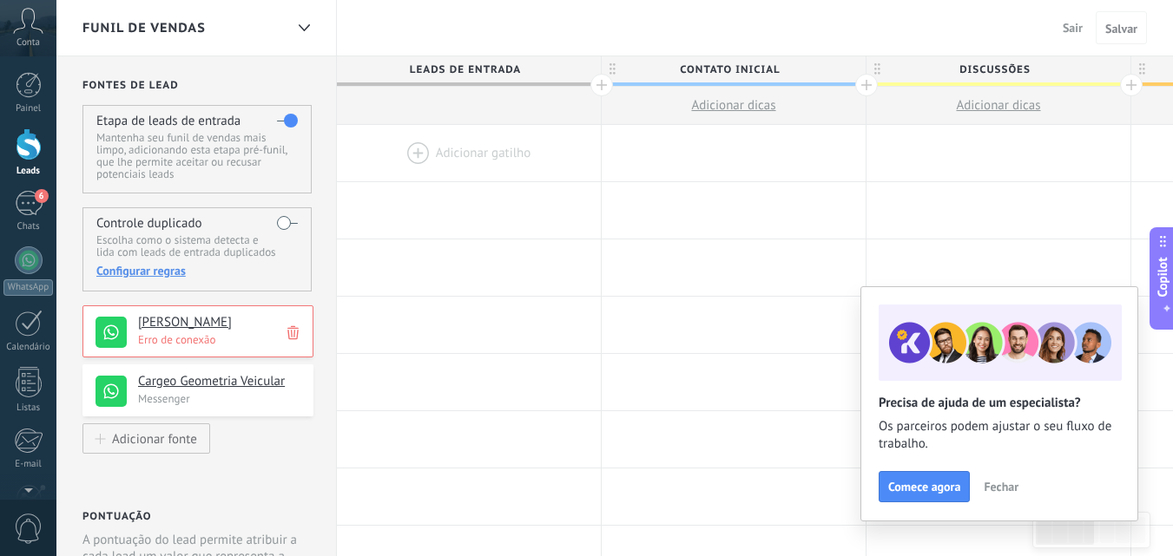
click at [1010, 484] on span "Fechar" at bounding box center [1001, 487] width 35 height 12
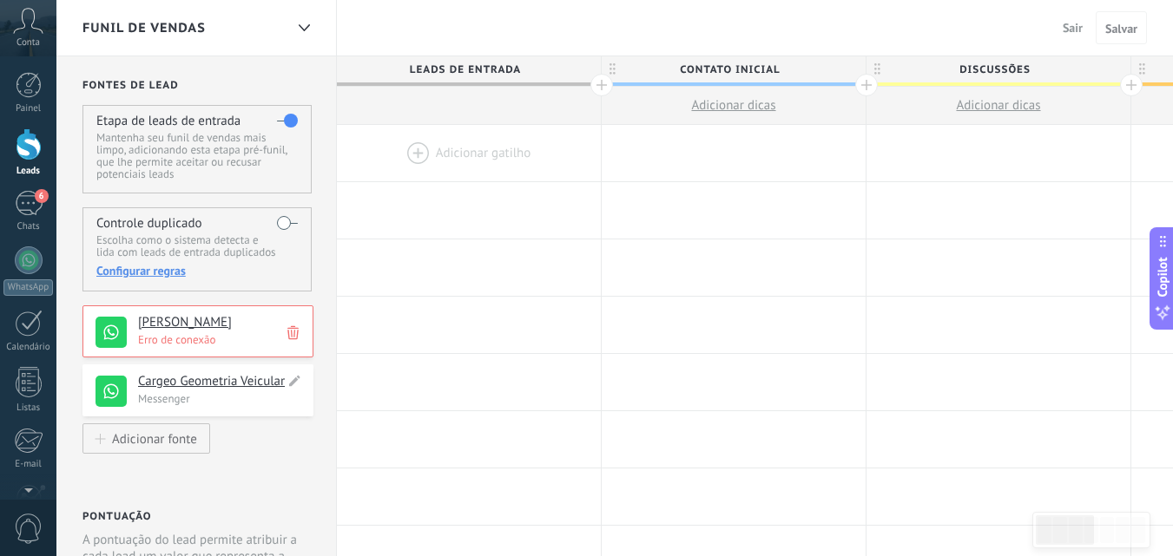
click at [242, 398] on p "Messenger" at bounding box center [220, 399] width 165 height 15
click at [290, 332] on icon at bounding box center [292, 333] width 11 height 16
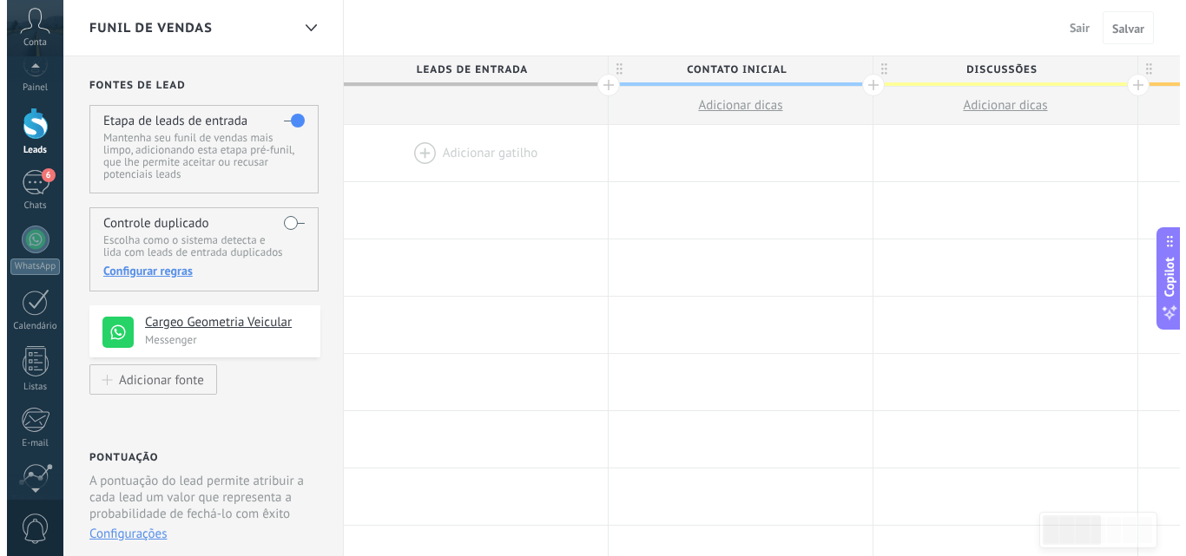
scroll to position [109, 0]
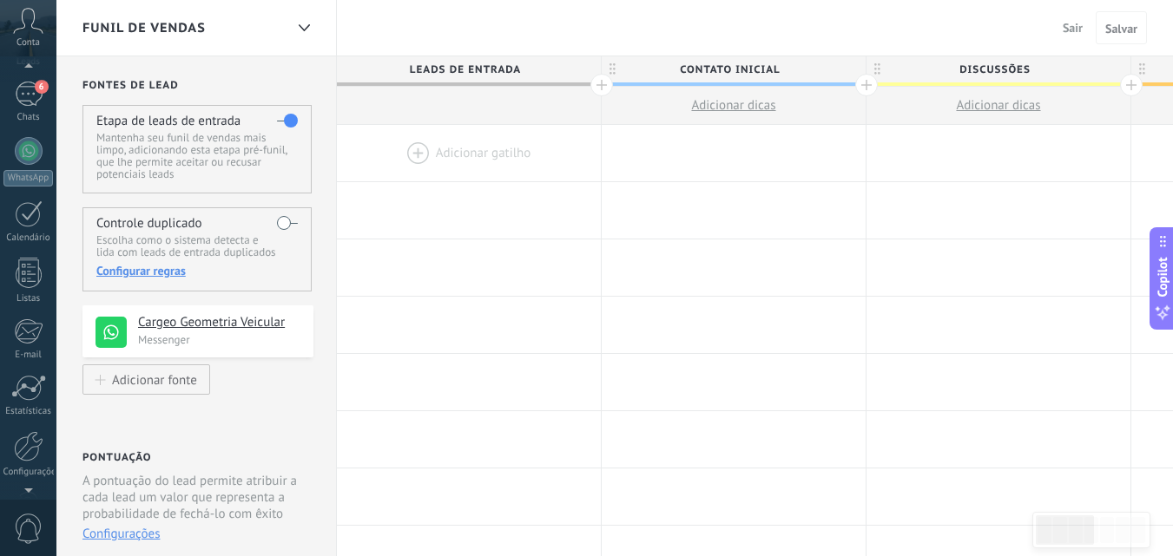
click at [26, 515] on span "0" at bounding box center [29, 529] width 30 height 30
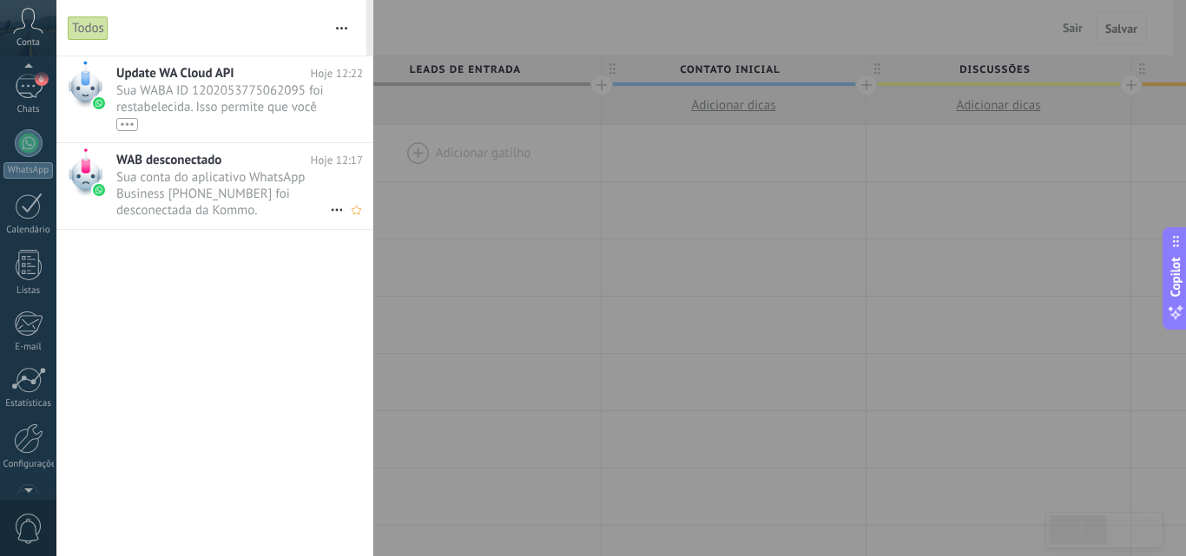
scroll to position [0, 0]
click at [241, 69] on h2 "Update WA Cloud API" at bounding box center [213, 73] width 194 height 16
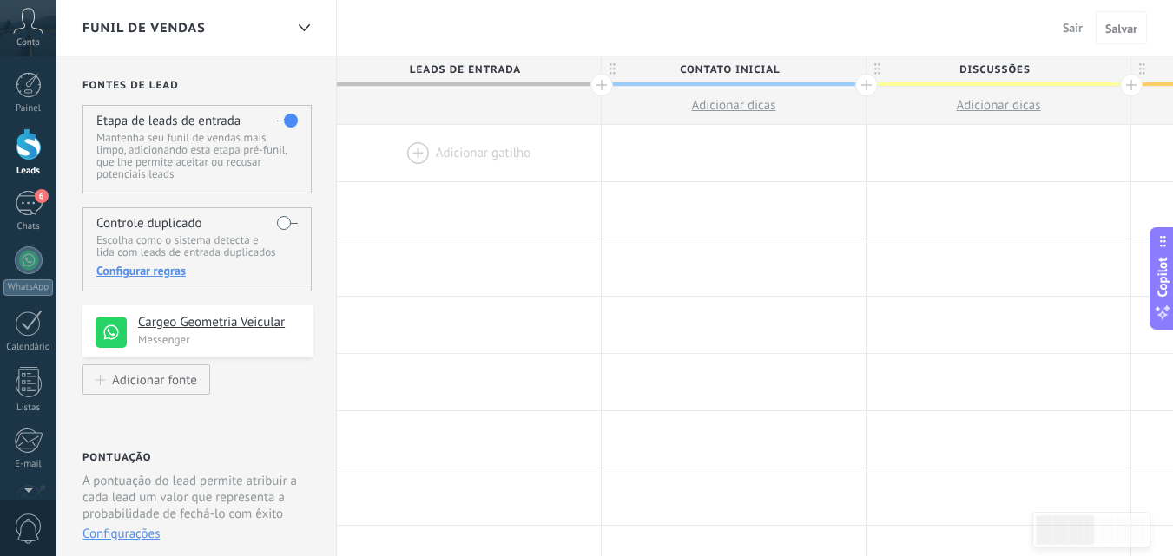
click at [283, 219] on label at bounding box center [287, 223] width 21 height 28
click at [11, 201] on link "6 Chats" at bounding box center [28, 212] width 56 height 42
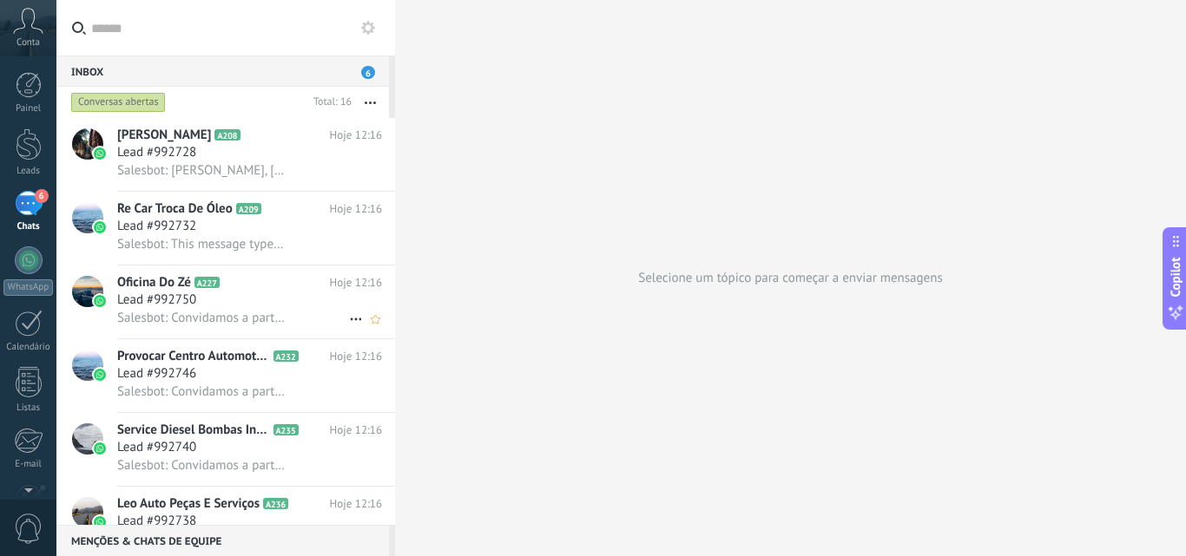
click at [253, 293] on div "Lead #992750" at bounding box center [249, 300] width 265 height 17
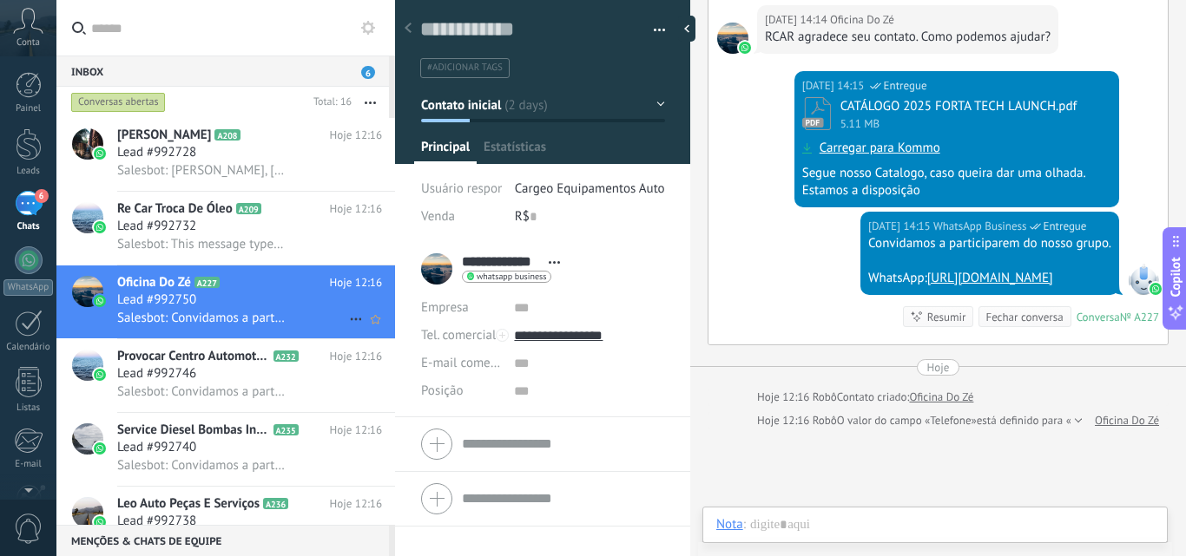
scroll to position [26, 0]
click at [656, 22] on button "button" at bounding box center [653, 30] width 25 height 26
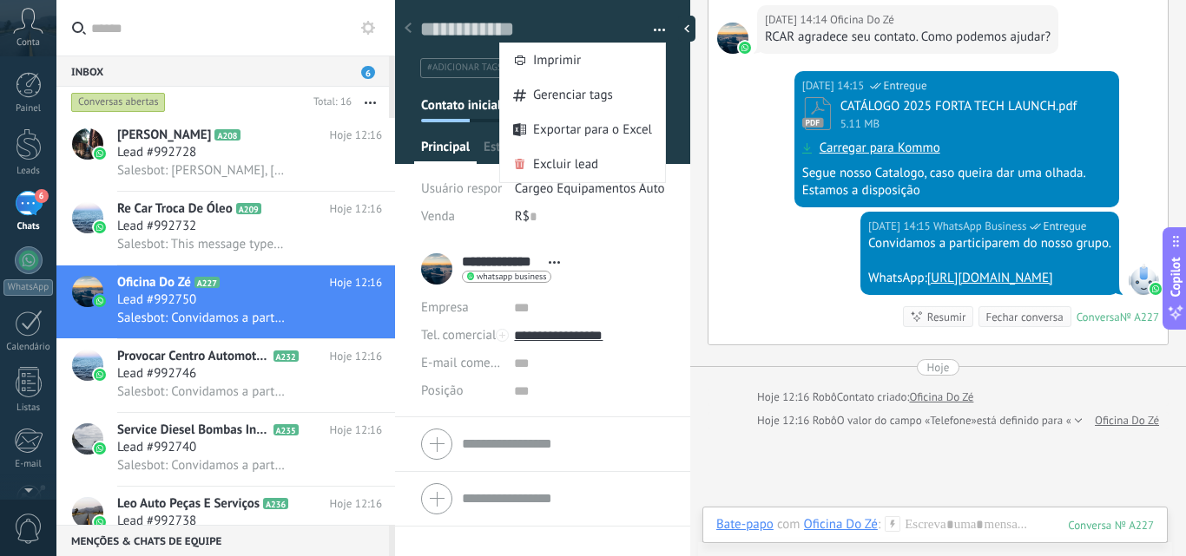
click at [656, 22] on button "button" at bounding box center [653, 30] width 25 height 26
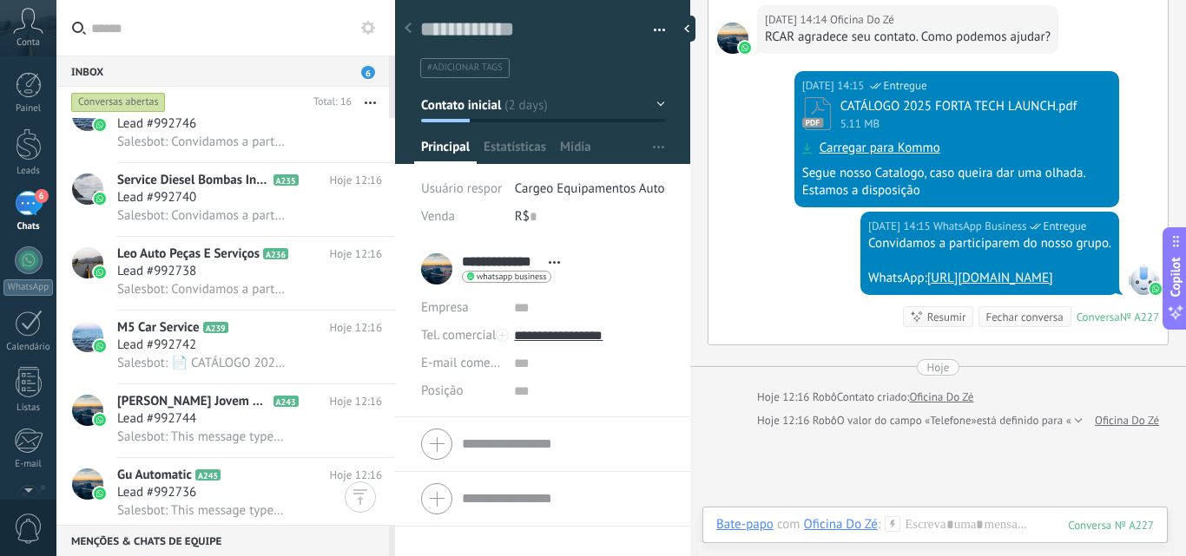
scroll to position [0, 0]
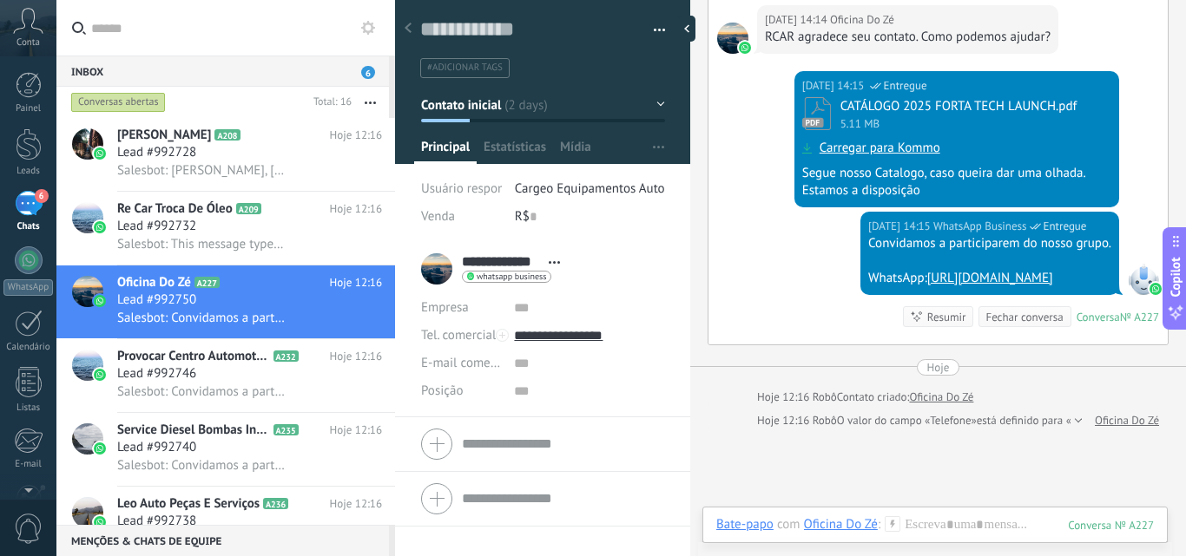
click at [364, 73] on span "6" at bounding box center [368, 72] width 14 height 13
click at [323, 155] on div "Lead #992728" at bounding box center [249, 152] width 265 height 17
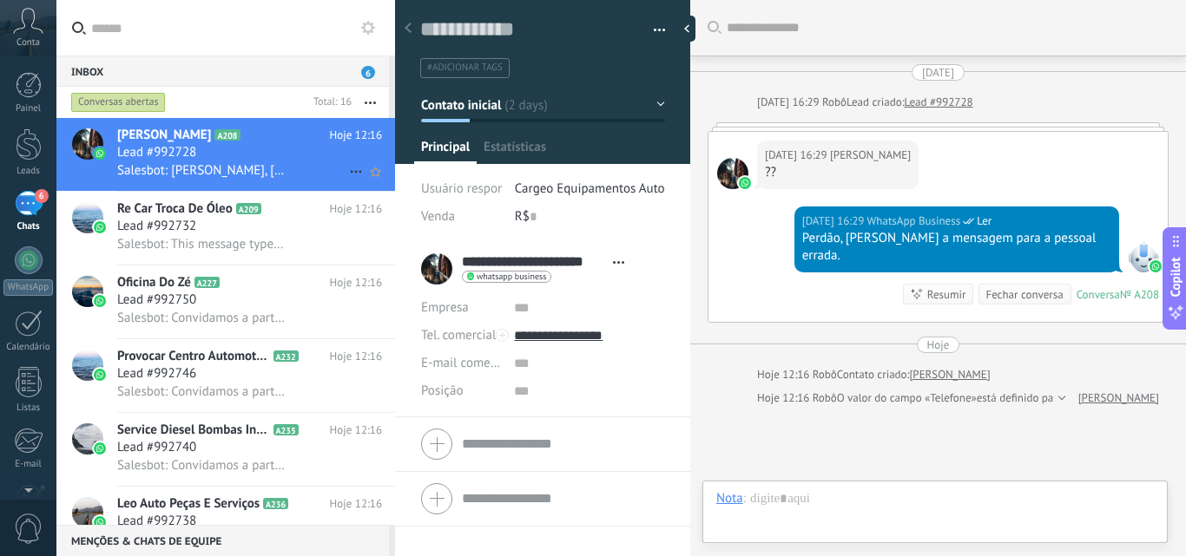
scroll to position [26, 0]
click at [1018, 286] on div "Fechar conversa" at bounding box center [1023, 294] width 77 height 16
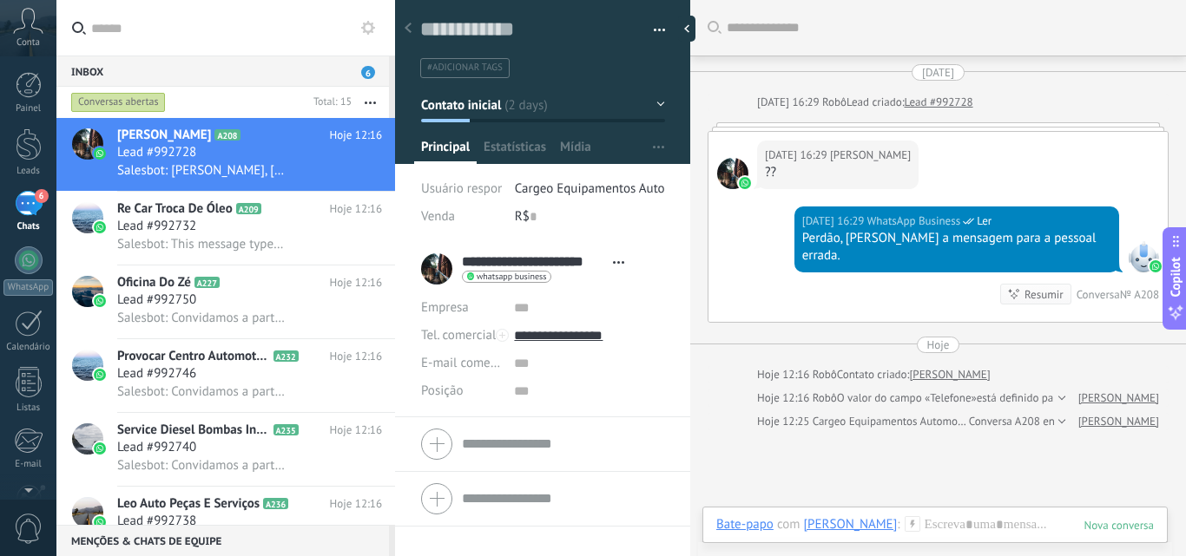
scroll to position [23, 0]
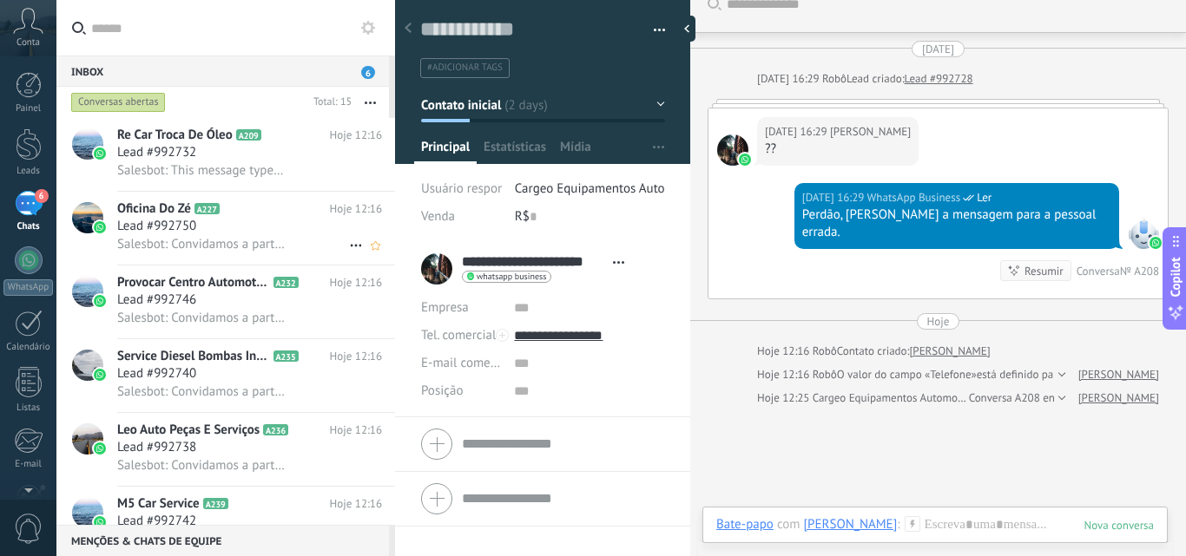
click at [255, 246] on span "Salesbot: Convidamos a participarem do nosso grupo. WhatsApp: [URL][DOMAIN_NAME…" at bounding box center [201, 244] width 169 height 16
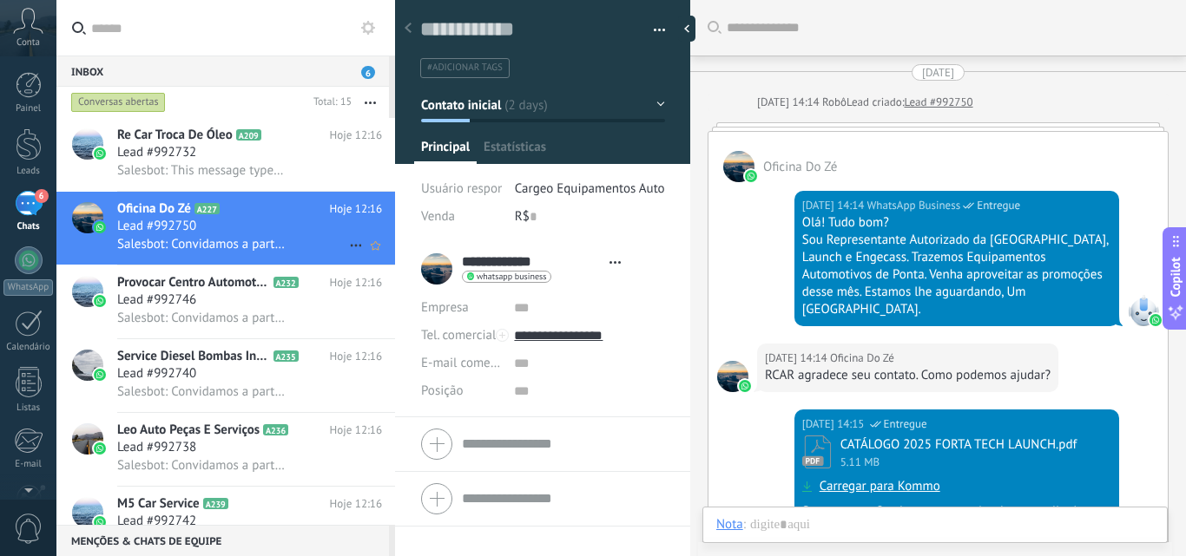
type textarea "**********"
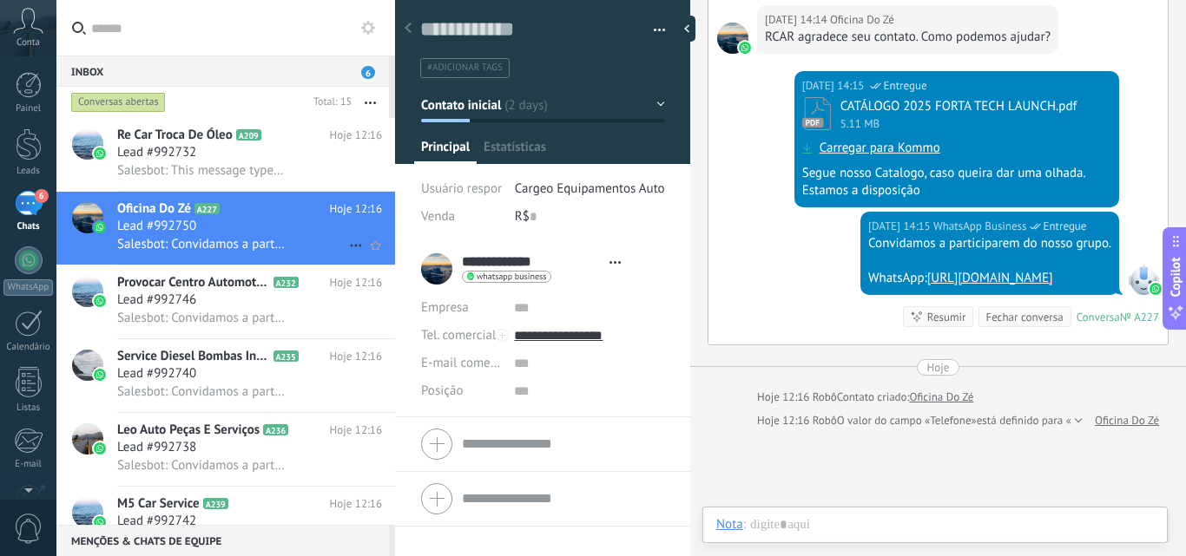
scroll to position [26, 0]
click at [347, 244] on icon at bounding box center [356, 245] width 21 height 21
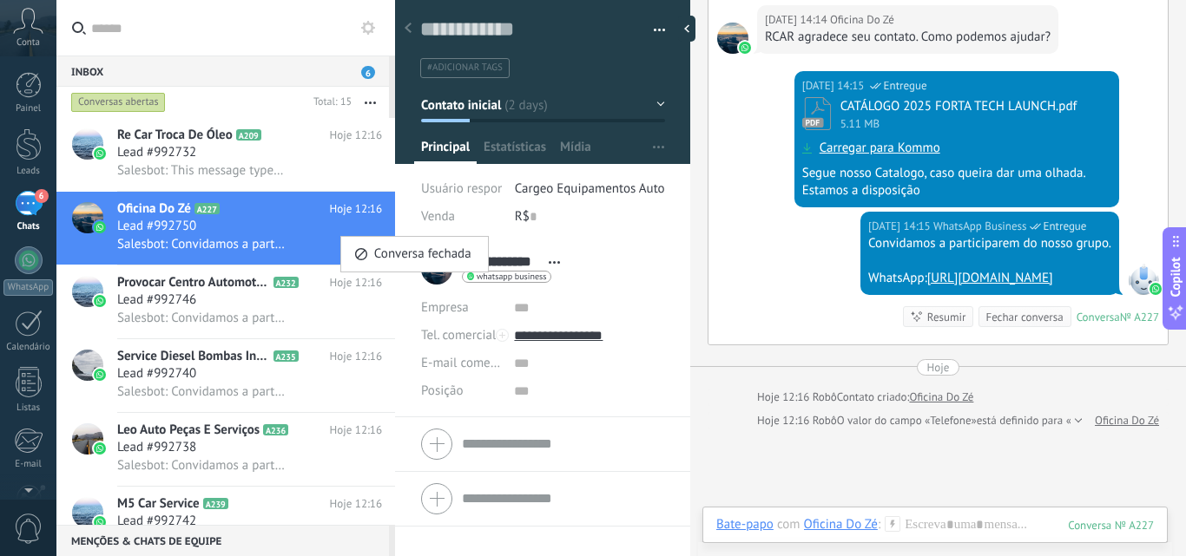
click at [819, 464] on div at bounding box center [593, 278] width 1186 height 556
click at [514, 362] on input "text" at bounding box center [589, 364] width 150 height 28
click at [657, 100] on button "Contato inicial" at bounding box center [543, 104] width 244 height 31
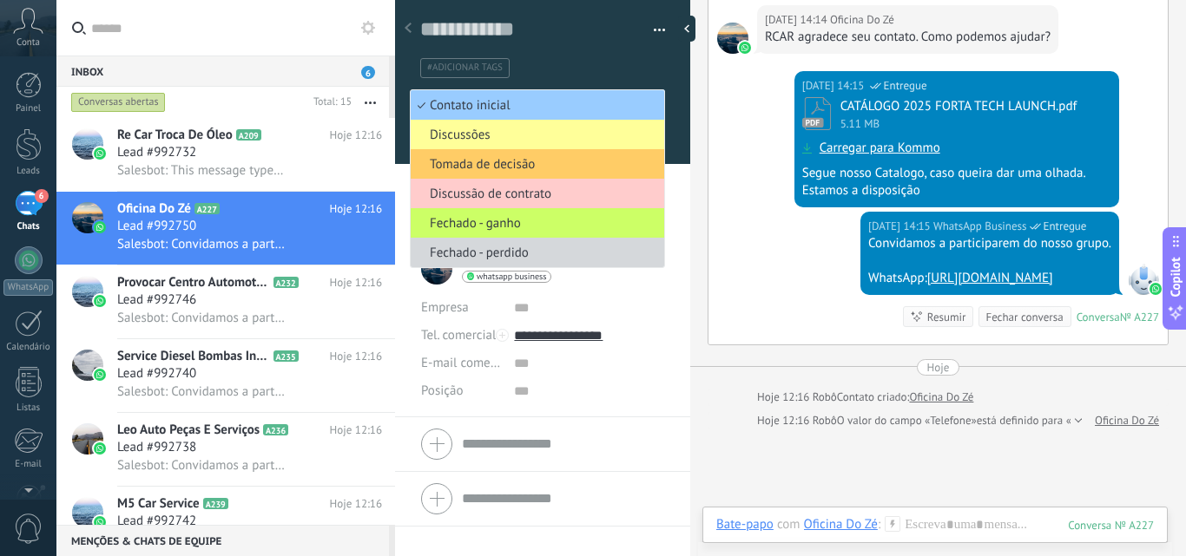
click at [698, 106] on div "Buscar Carregar mais [DATE] [DATE] 14:14 Robô Lead criado: Lead #992750 Oficina…" at bounding box center [938, 196] width 496 height 1071
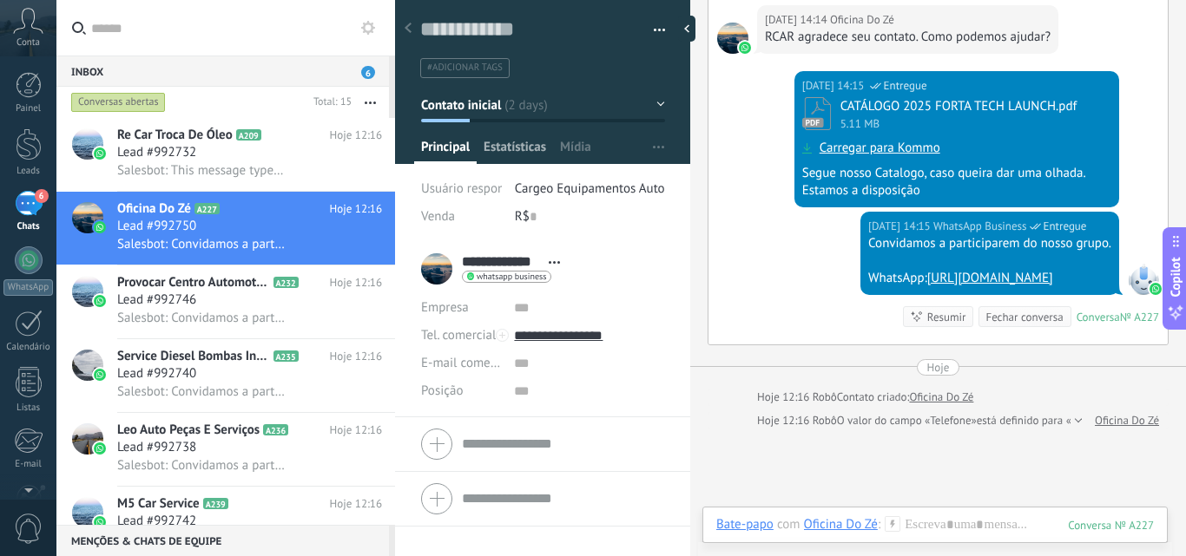
click at [530, 148] on span "Estatísticas" at bounding box center [515, 151] width 63 height 25
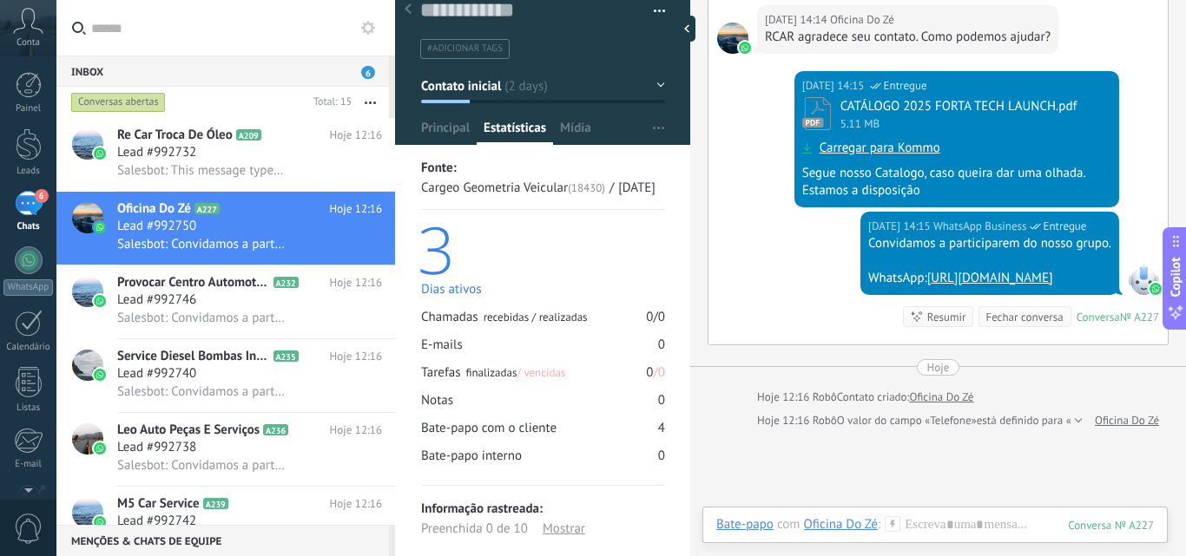
scroll to position [21, 0]
click at [583, 128] on span "Mídia" at bounding box center [575, 130] width 31 height 25
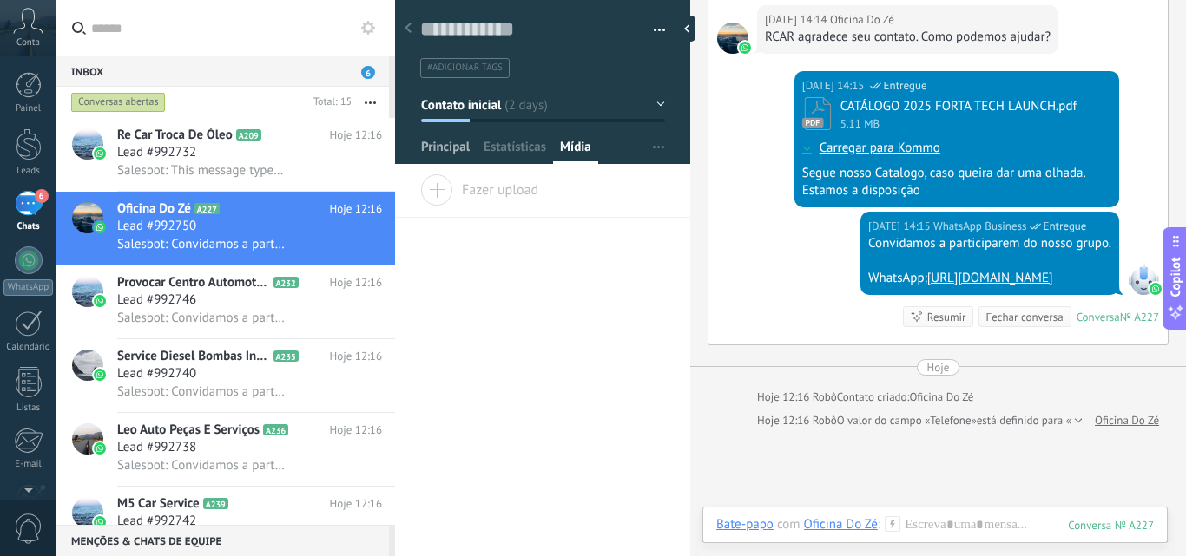
click at [458, 139] on span "Principal" at bounding box center [445, 151] width 49 height 25
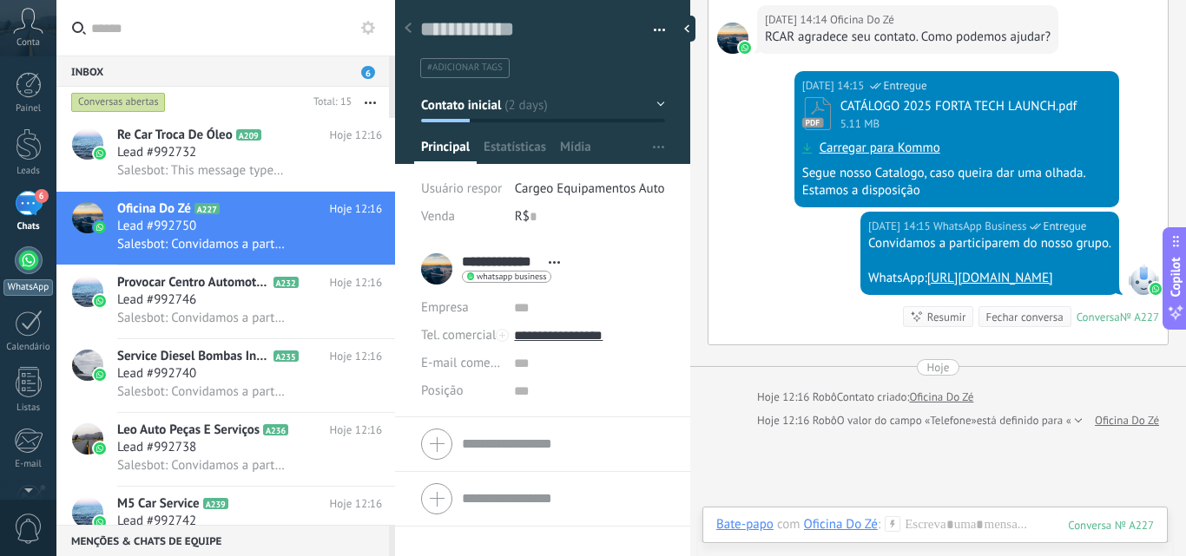
click at [33, 256] on div at bounding box center [29, 261] width 28 height 28
